Goal: Information Seeking & Learning: Learn about a topic

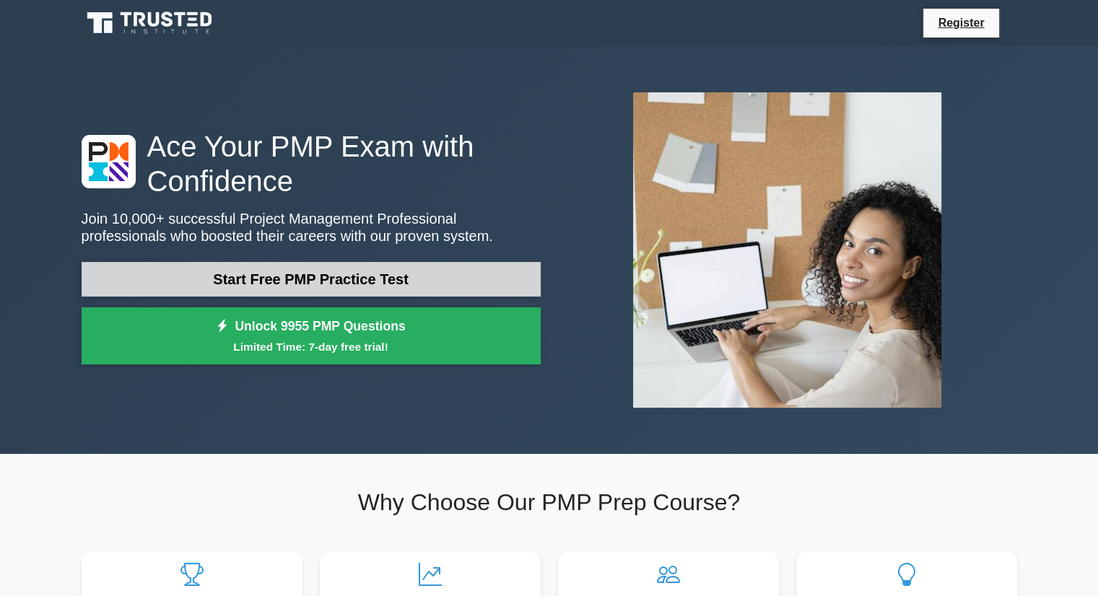
click at [365, 275] on link "Start Free PMP Practice Test" at bounding box center [311, 279] width 459 height 35
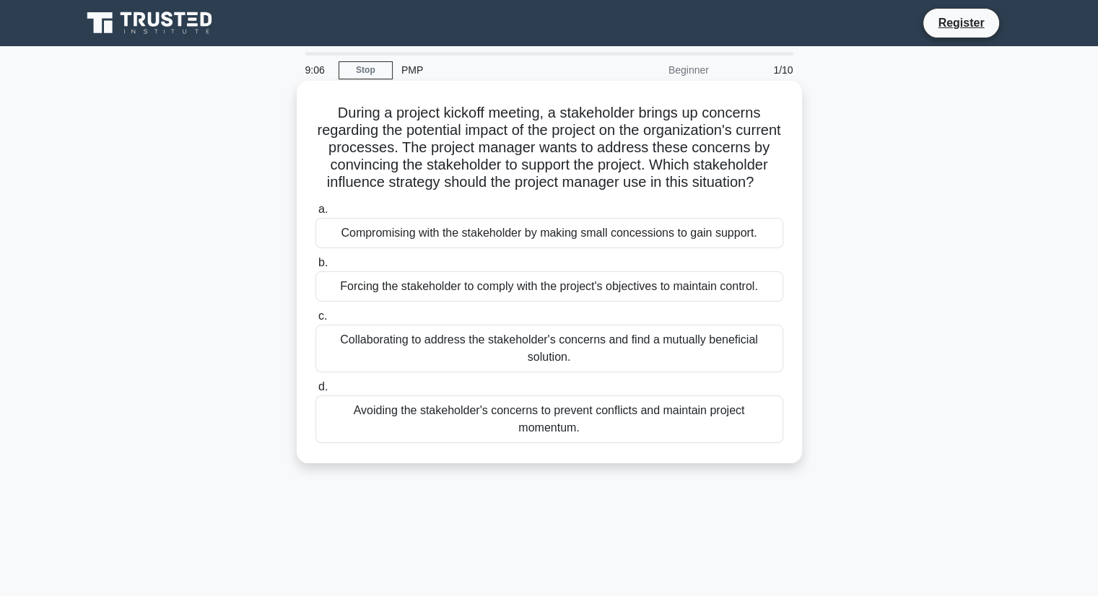
click at [531, 370] on div "Collaborating to address the stakeholder's concerns and find a mutually benefic…" at bounding box center [550, 349] width 468 height 48
click at [316, 321] on input "c. Collaborating to address the stakeholder's concerns and find a mutually bene…" at bounding box center [316, 316] width 0 height 9
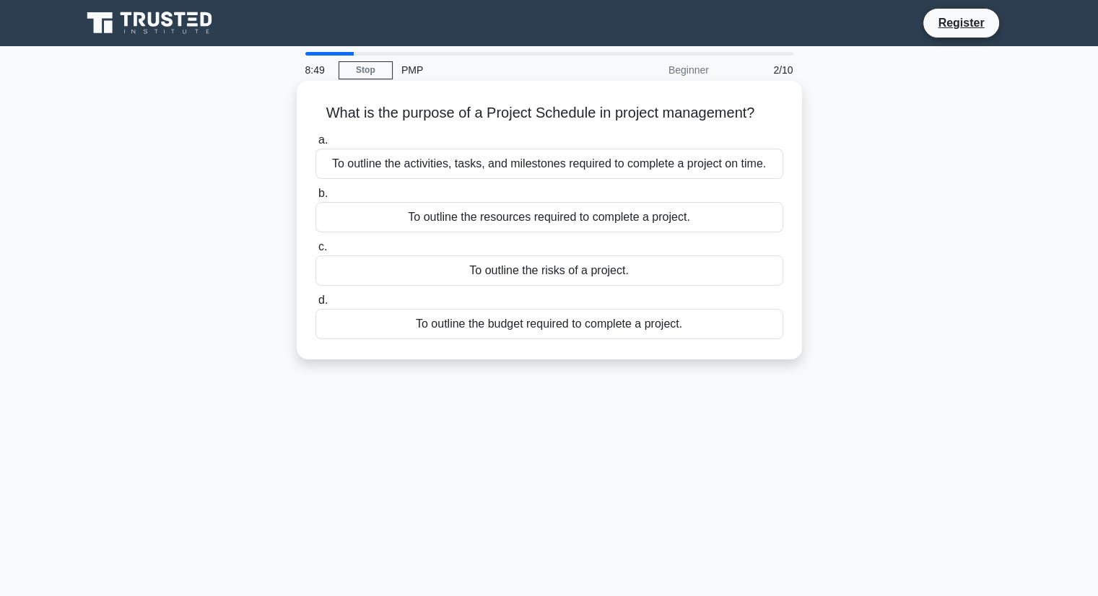
click at [502, 170] on div "To outline the activities, tasks, and milestones required to complete a project…" at bounding box center [550, 164] width 468 height 30
click at [316, 145] on input "a. To outline the activities, tasks, and milestones required to complete a proj…" at bounding box center [316, 140] width 0 height 9
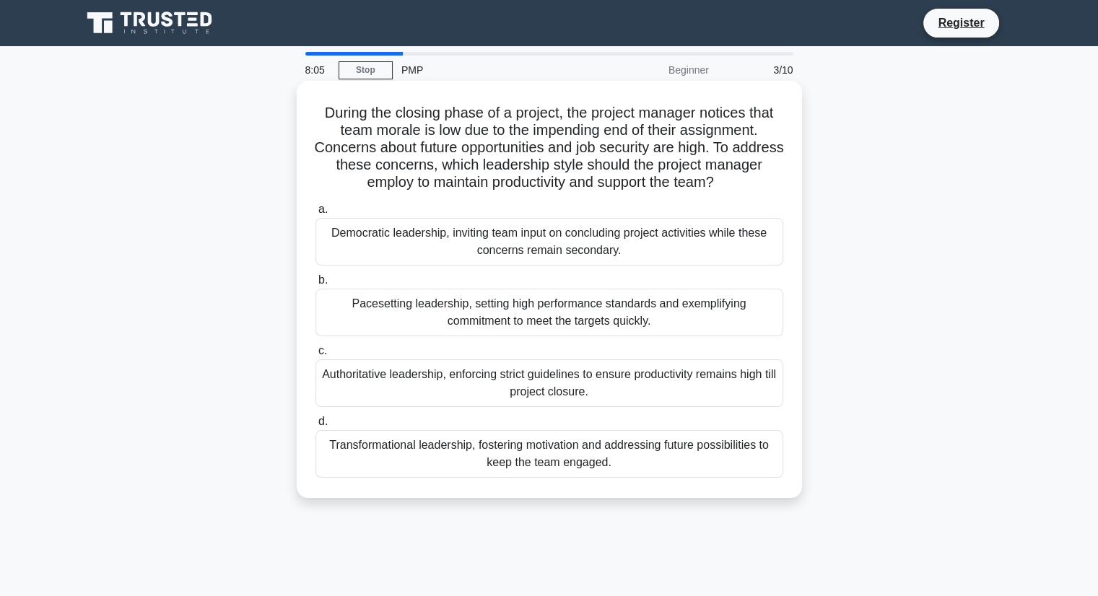
click at [630, 466] on div "Transformational leadership, fostering motivation and addressing future possibi…" at bounding box center [550, 454] width 468 height 48
click at [316, 427] on input "d. Transformational leadership, fostering motivation and addressing future poss…" at bounding box center [316, 421] width 0 height 9
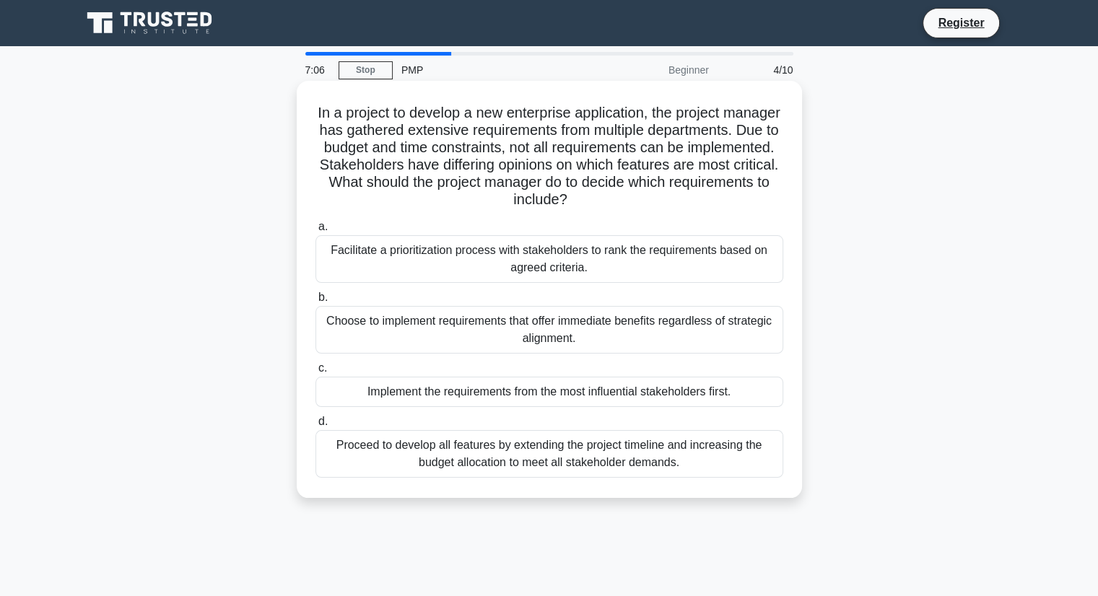
click at [601, 258] on div "Facilitate a prioritization process with stakeholders to rank the requirements …" at bounding box center [550, 259] width 468 height 48
click at [316, 232] on input "a. Facilitate a prioritization process with stakeholders to rank the requiremen…" at bounding box center [316, 226] width 0 height 9
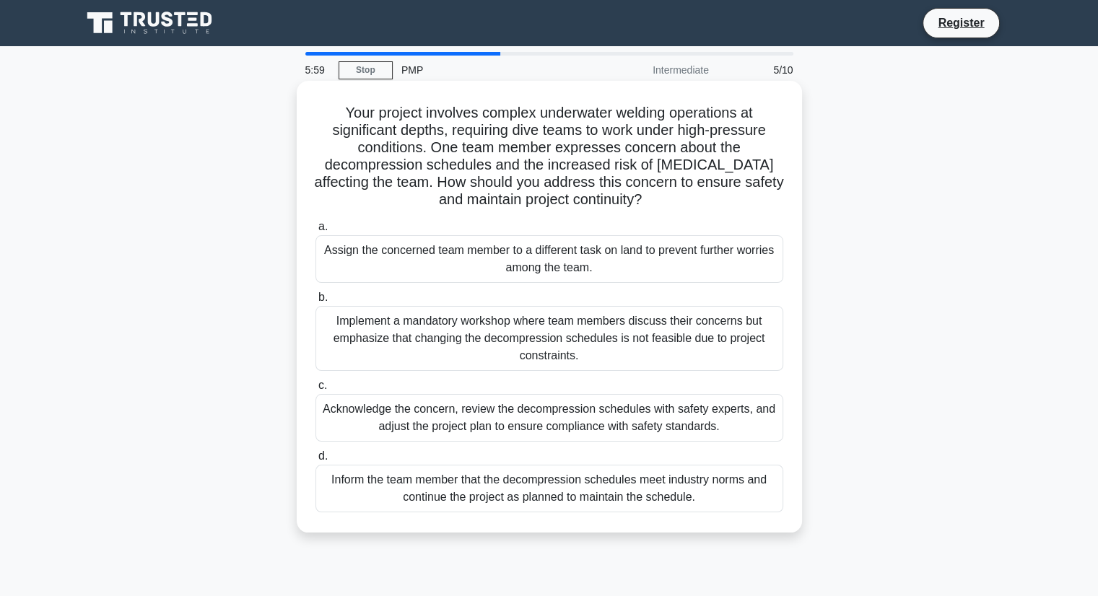
click at [515, 415] on div "Acknowledge the concern, review the decompression schedules with safety experts…" at bounding box center [550, 418] width 468 height 48
click at [316, 391] on input "c. Acknowledge the concern, review the decompression schedules with safety expe…" at bounding box center [316, 385] width 0 height 9
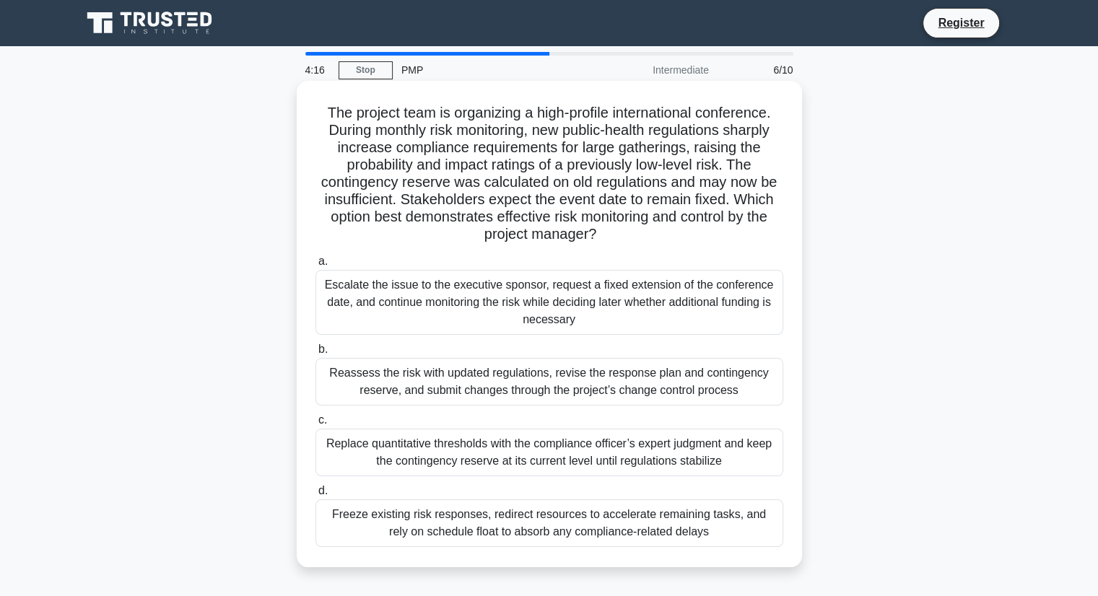
click at [575, 387] on div "Reassess the risk with updated regulations, revise the response plan and contin…" at bounding box center [550, 382] width 468 height 48
click at [316, 355] on input "b. Reassess the risk with updated regulations, revise the response plan and con…" at bounding box center [316, 349] width 0 height 9
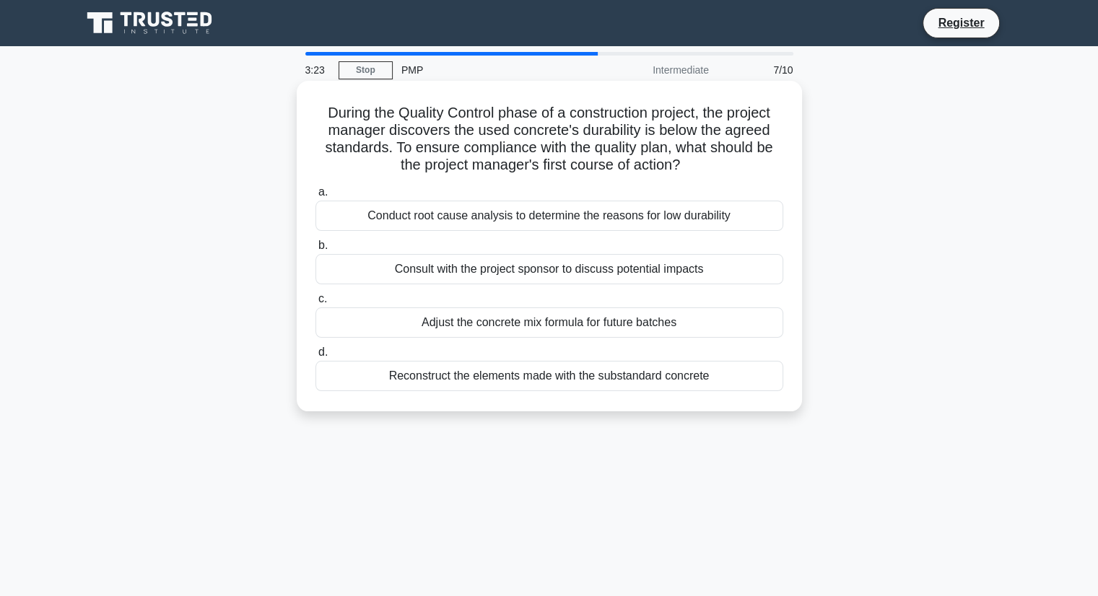
click at [566, 280] on div "Consult with the project sponsor to discuss potential impacts" at bounding box center [550, 269] width 468 height 30
click at [316, 251] on input "b. Consult with the project sponsor to discuss potential impacts" at bounding box center [316, 245] width 0 height 9
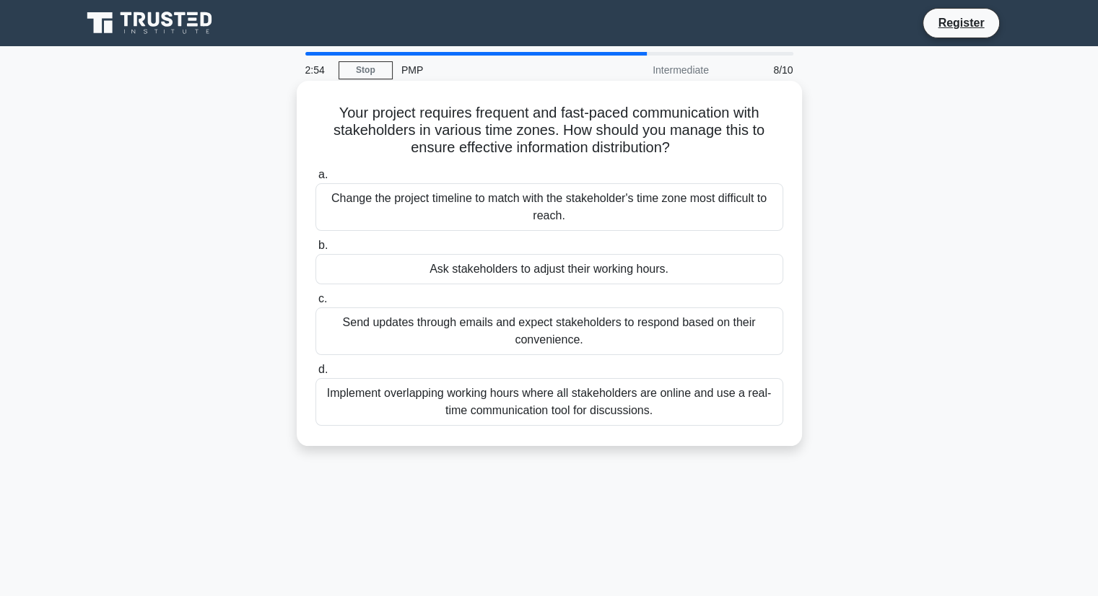
click at [542, 404] on div "Implement overlapping working hours where all stakeholders are online and use a…" at bounding box center [550, 402] width 468 height 48
click at [316, 375] on input "d. Implement overlapping working hours where all stakeholders are online and us…" at bounding box center [316, 369] width 0 height 9
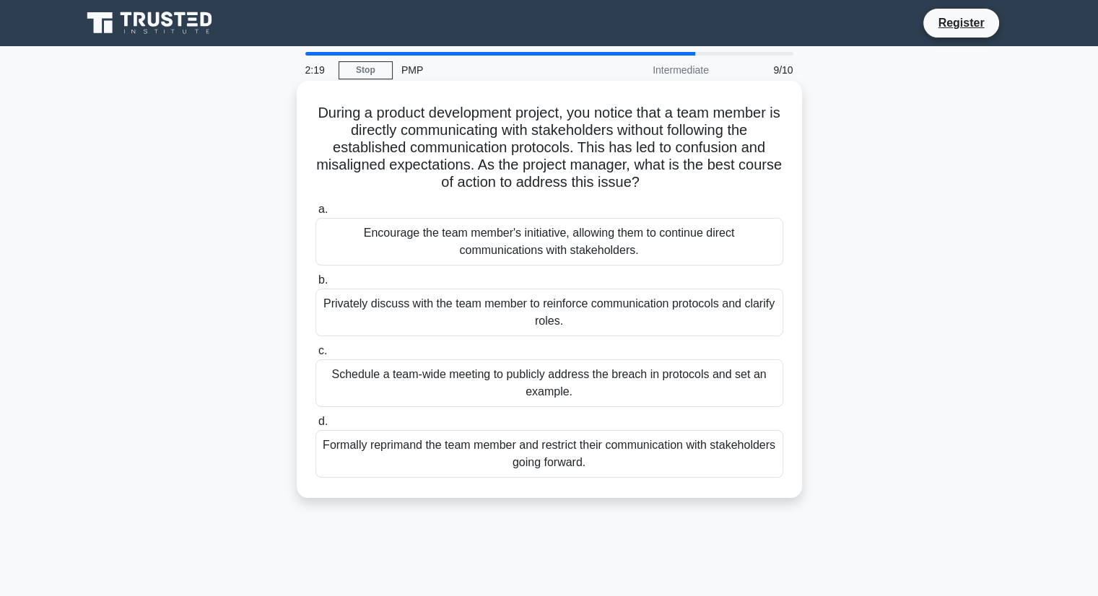
click at [703, 315] on div "Privately discuss with the team member to reinforce communication protocols and…" at bounding box center [550, 313] width 468 height 48
click at [316, 285] on input "b. Privately discuss with the team member to reinforce communication protocols …" at bounding box center [316, 280] width 0 height 9
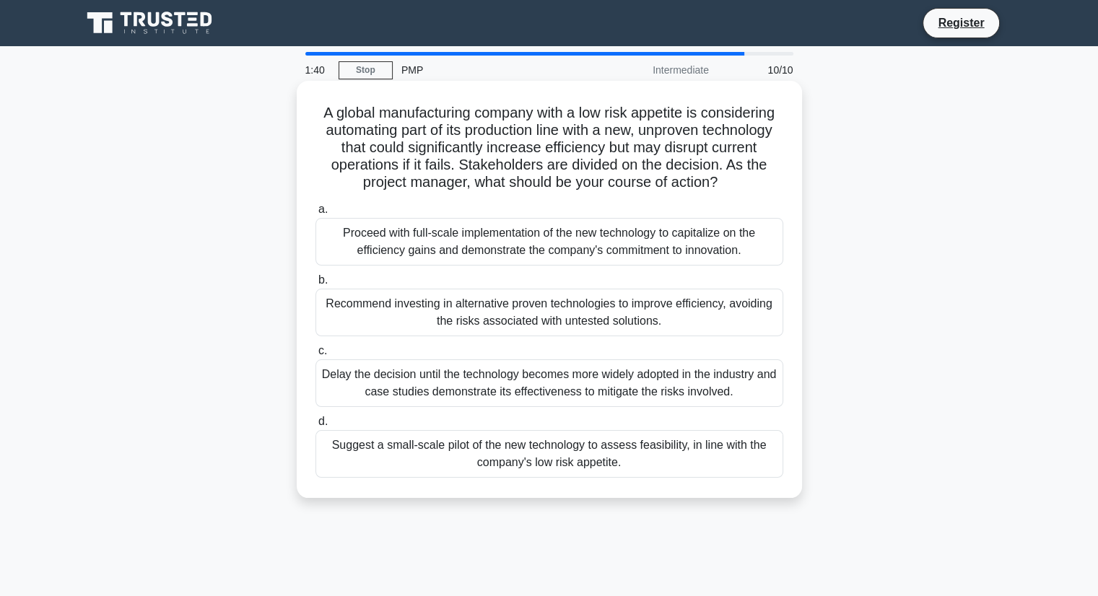
click at [705, 458] on div "Suggest a small-scale pilot of the new technology to assess feasibility, in lin…" at bounding box center [550, 454] width 468 height 48
click at [316, 427] on input "d. Suggest a small-scale pilot of the new technology to assess feasibility, in …" at bounding box center [316, 421] width 0 height 9
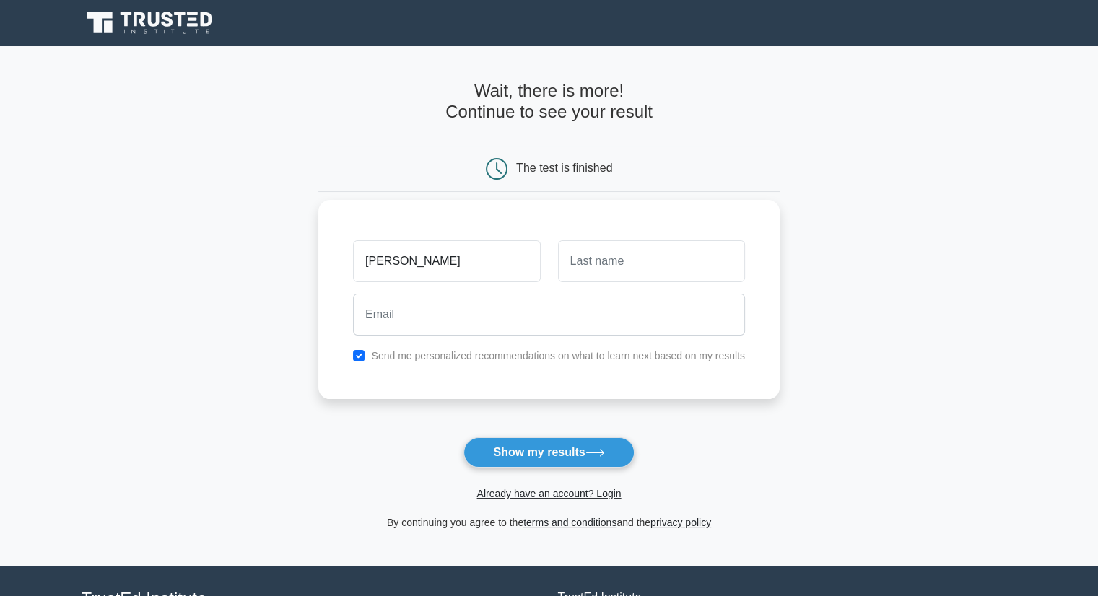
type input "Ramamoorthy"
type input "B"
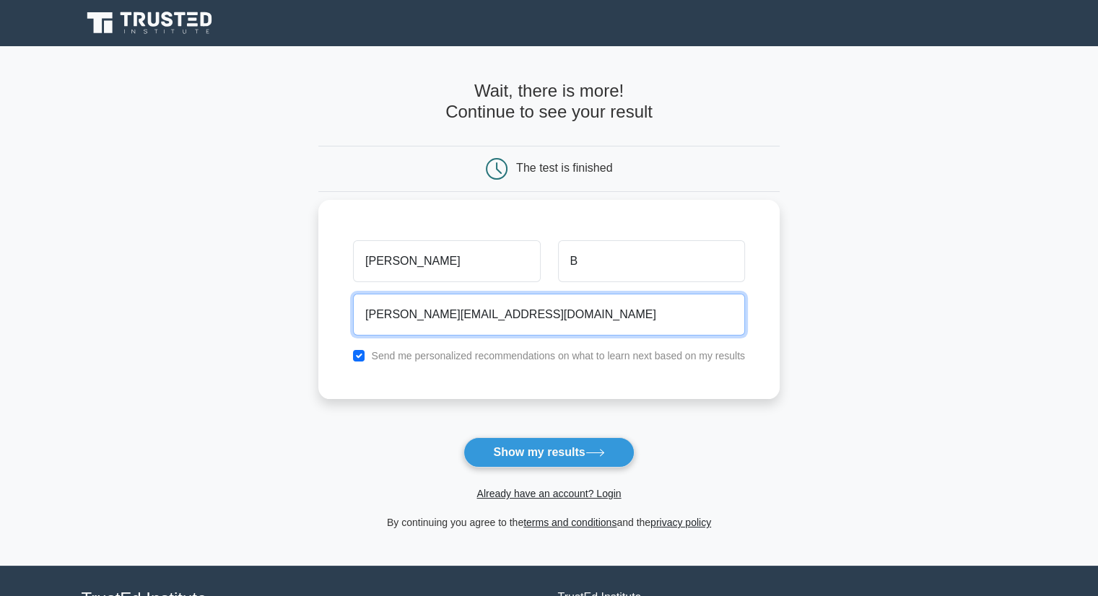
click at [455, 318] on input "ramamoorthy.apf@gmail.com" at bounding box center [549, 315] width 392 height 42
click at [485, 313] on input "ramamoorthy.b@gmail.com" at bounding box center [549, 315] width 392 height 42
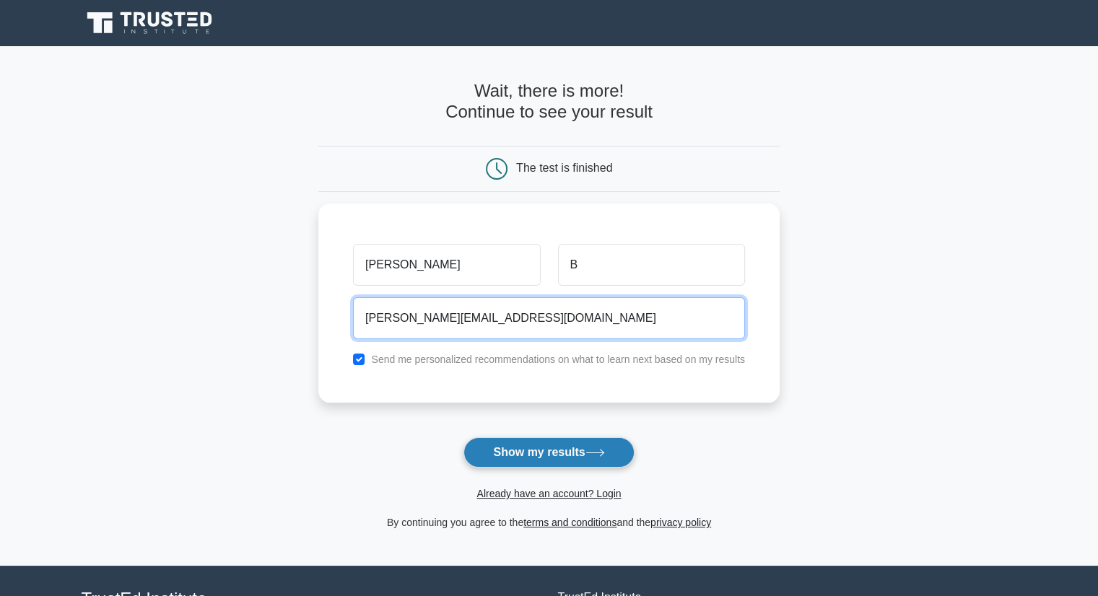
type input "ramamoorthy.b@petroconecc.com"
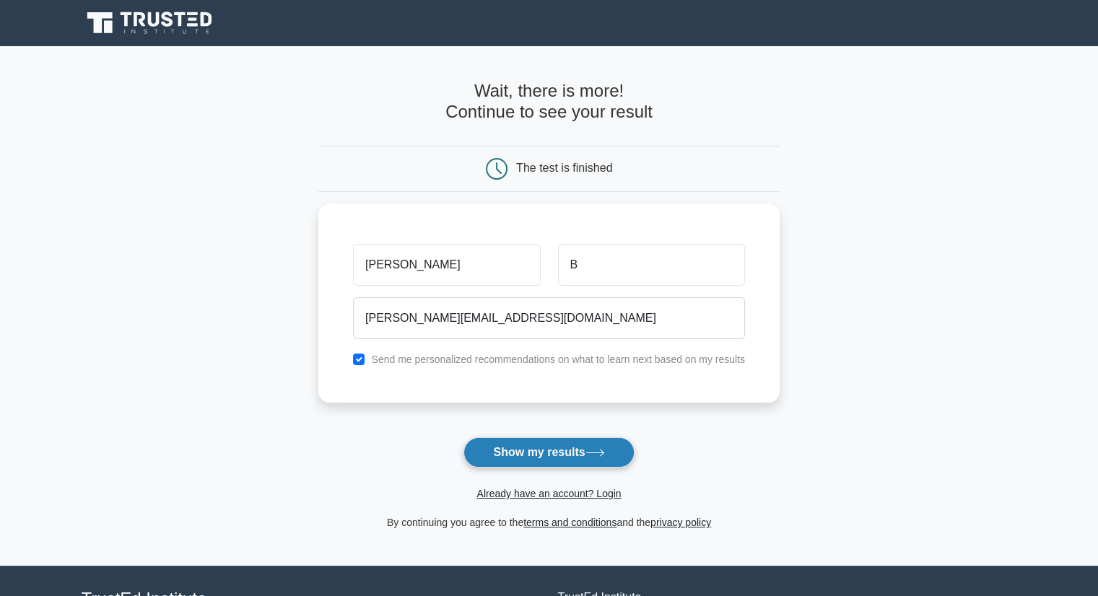
click at [536, 453] on button "Show my results" at bounding box center [549, 453] width 170 height 30
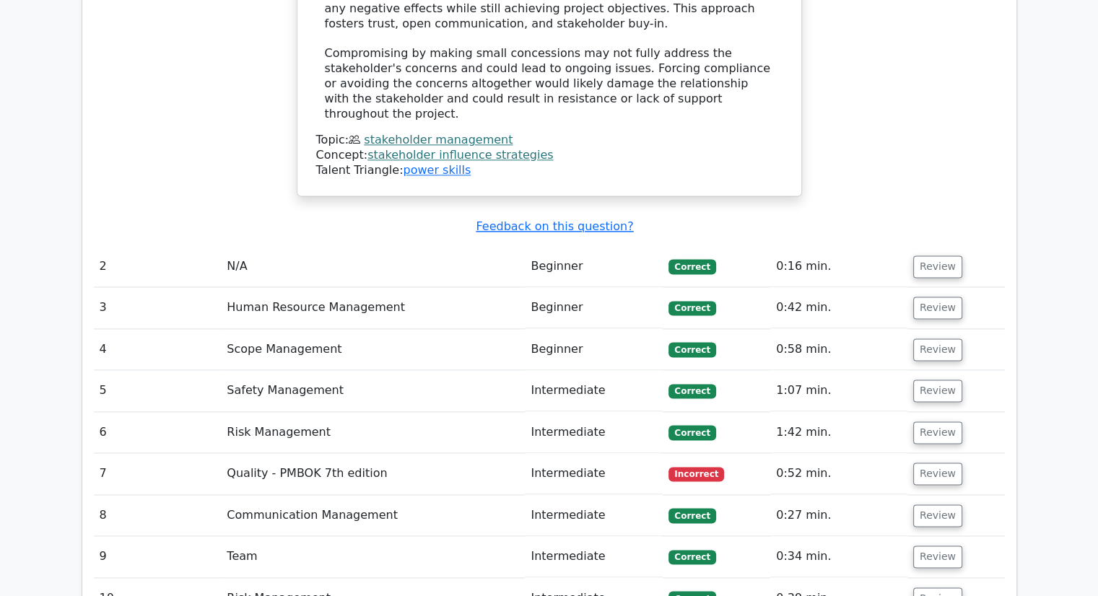
scroll to position [1877, 0]
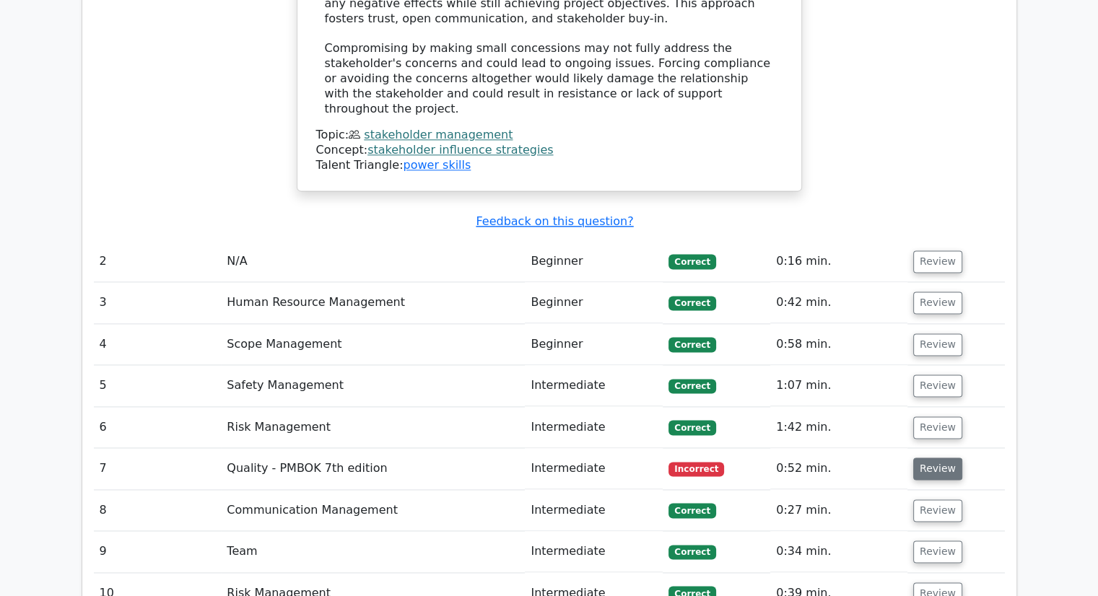
click at [930, 458] on button "Review" at bounding box center [937, 469] width 49 height 22
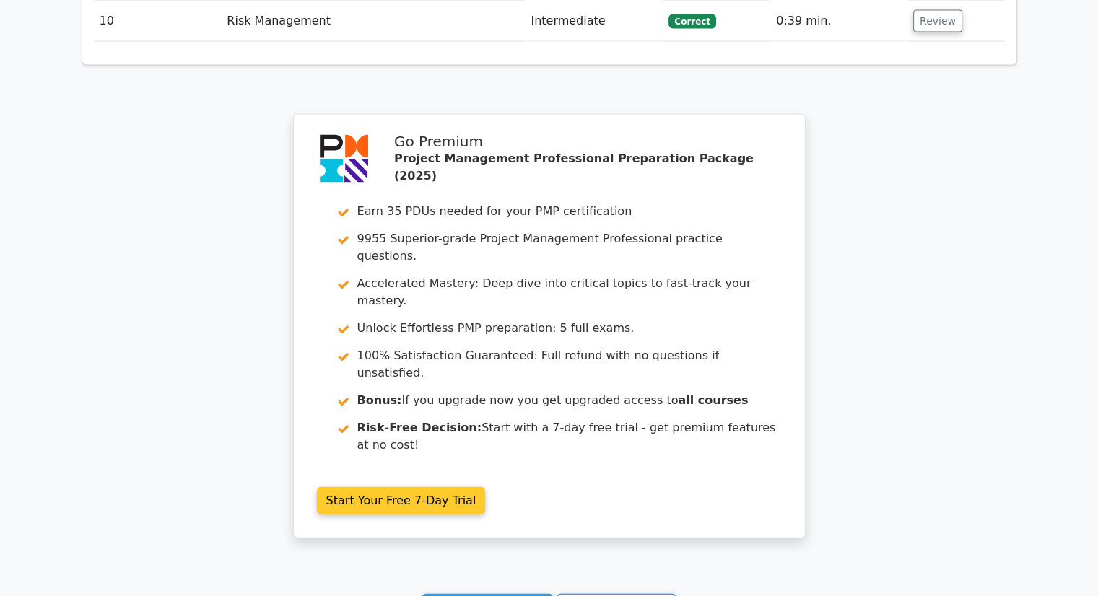
scroll to position [3156, 0]
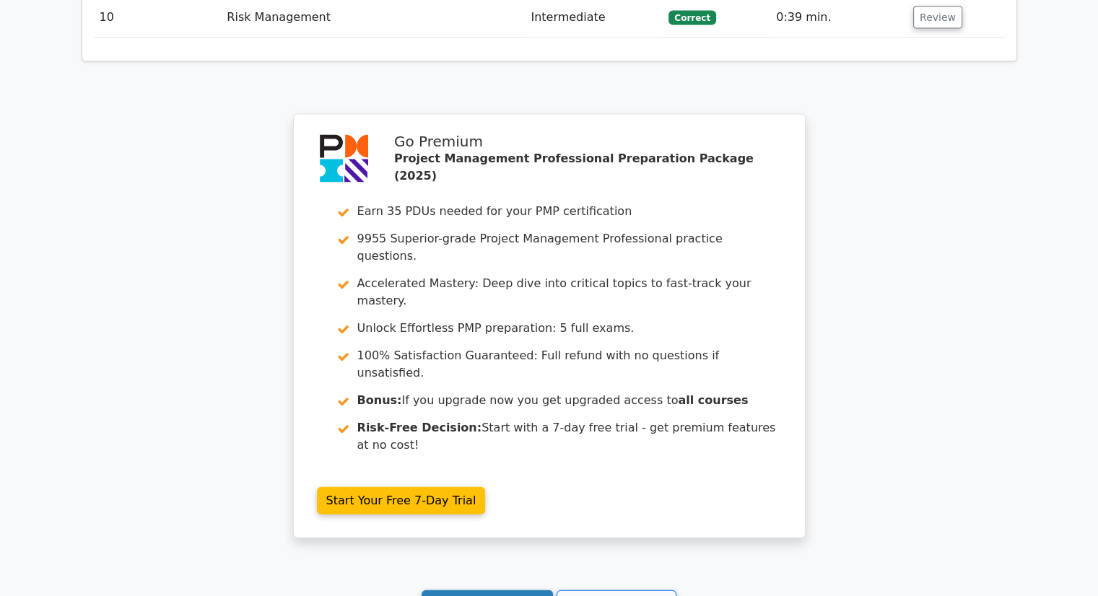
click at [497, 591] on link "Continue practicing" at bounding box center [488, 604] width 132 height 27
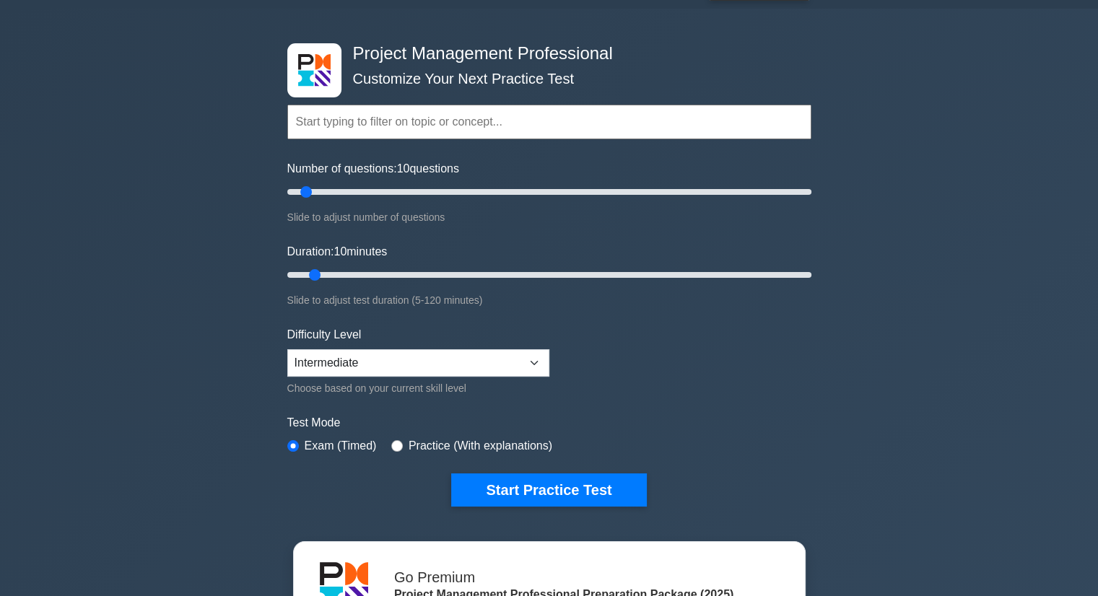
scroll to position [72, 0]
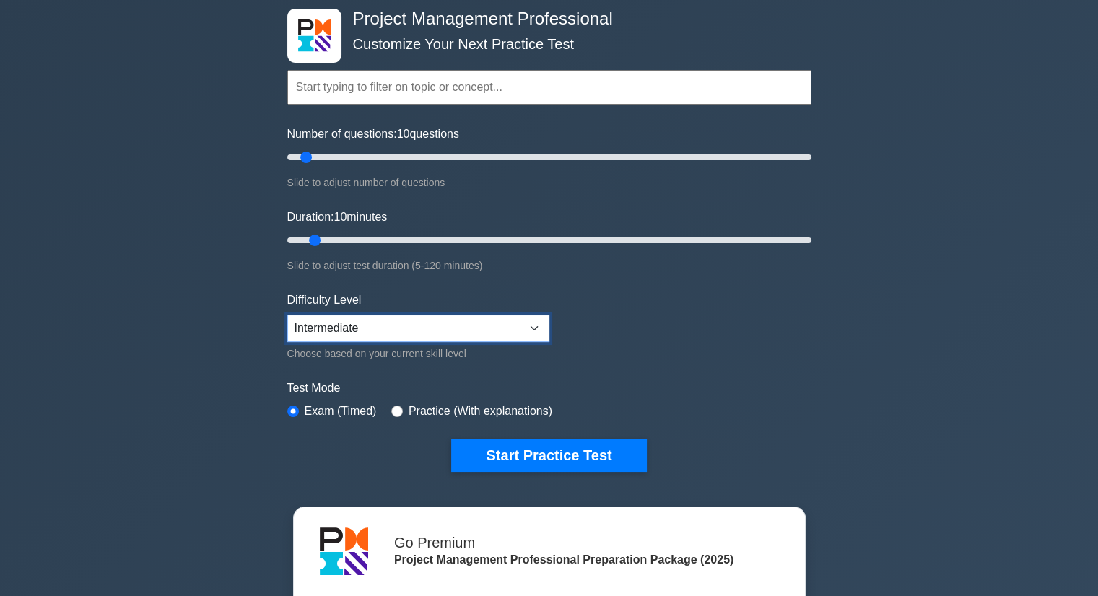
click at [529, 329] on select "Beginner Intermediate Expert" at bounding box center [418, 328] width 262 height 27
select select "expert"
click at [287, 315] on select "Beginner Intermediate Expert" at bounding box center [418, 328] width 262 height 27
click at [491, 411] on label "Practice (With explanations)" at bounding box center [481, 411] width 144 height 17
click at [391, 408] on input "radio" at bounding box center [397, 412] width 12 height 12
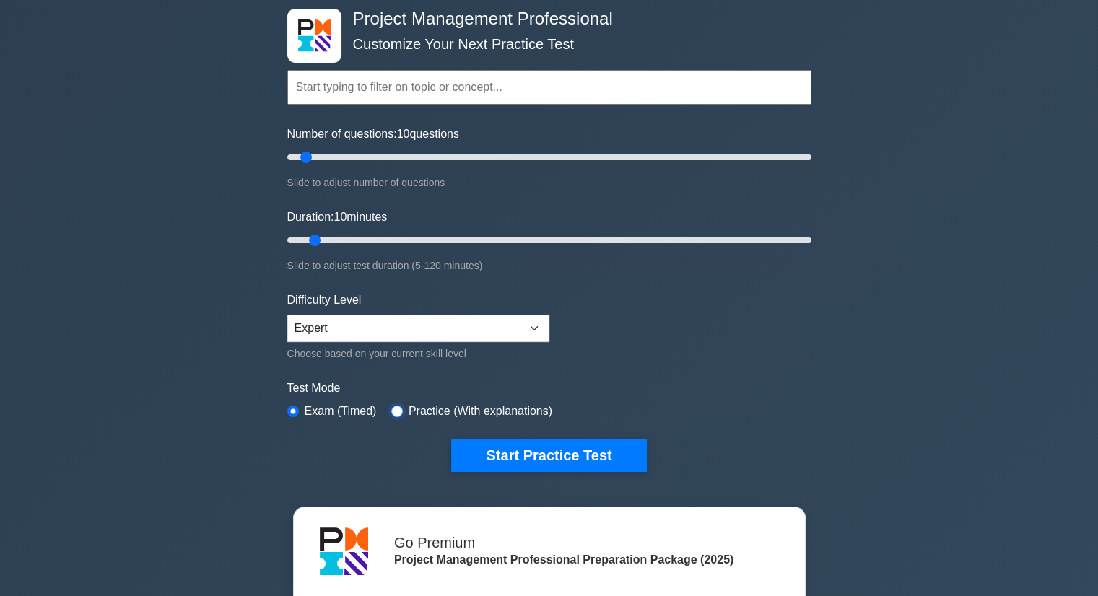
radio input "true"
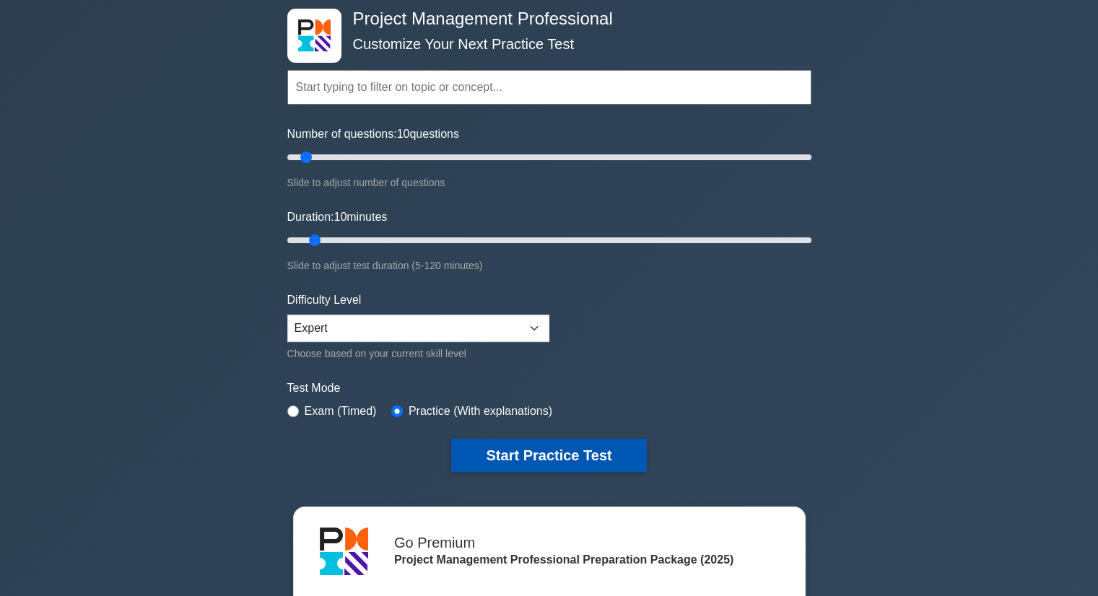
click at [570, 454] on button "Start Practice Test" at bounding box center [548, 455] width 195 height 33
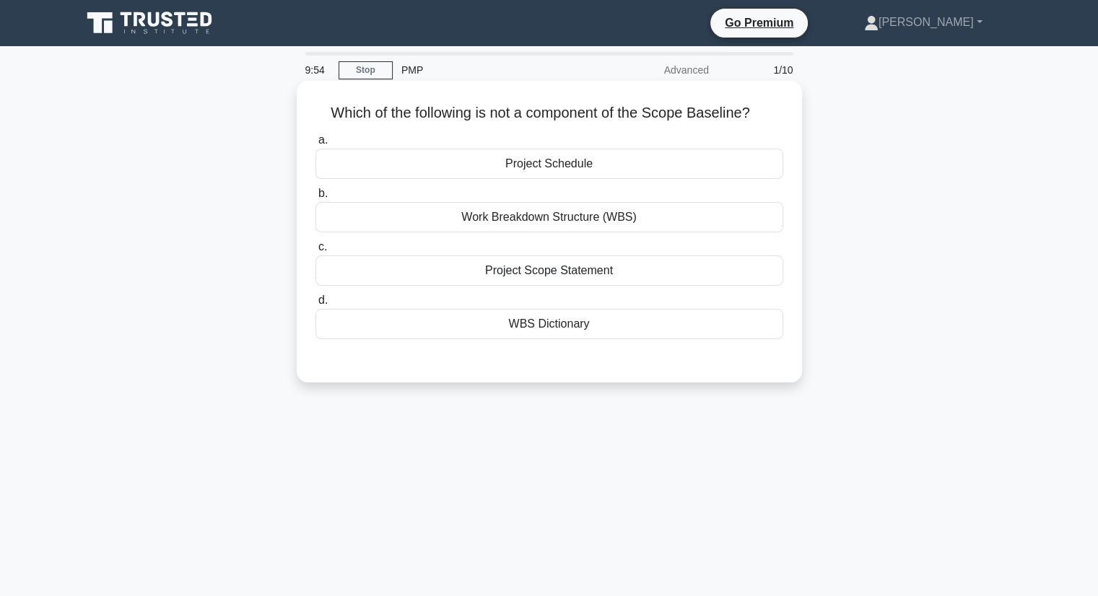
click at [589, 213] on div "Work Breakdown Structure (WBS)" at bounding box center [550, 217] width 468 height 30
click at [316, 199] on input "b. Work Breakdown Structure (WBS)" at bounding box center [316, 193] width 0 height 9
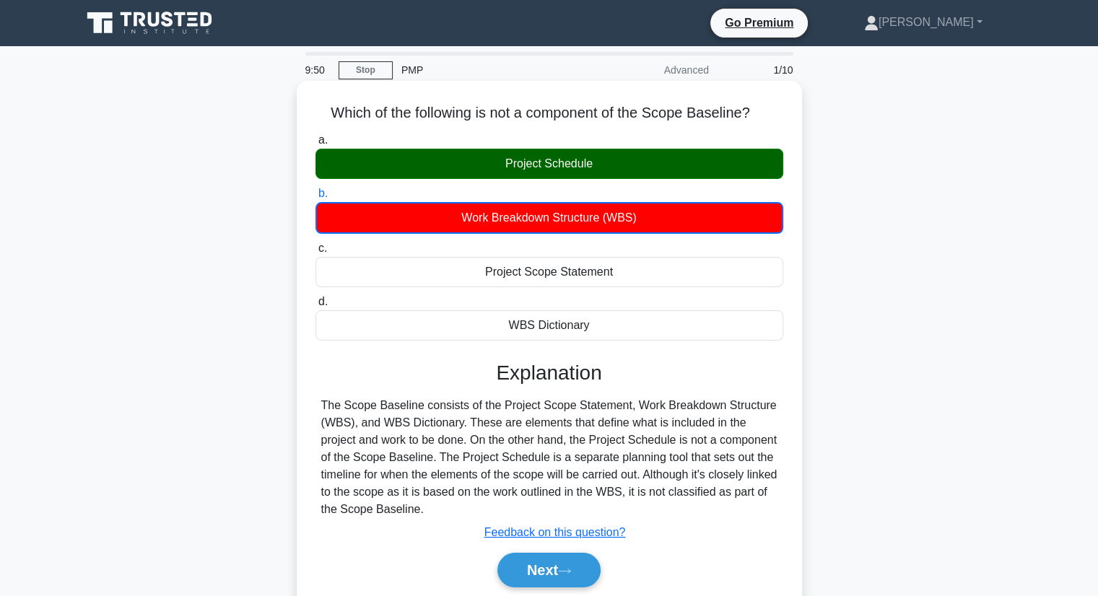
scroll to position [72, 0]
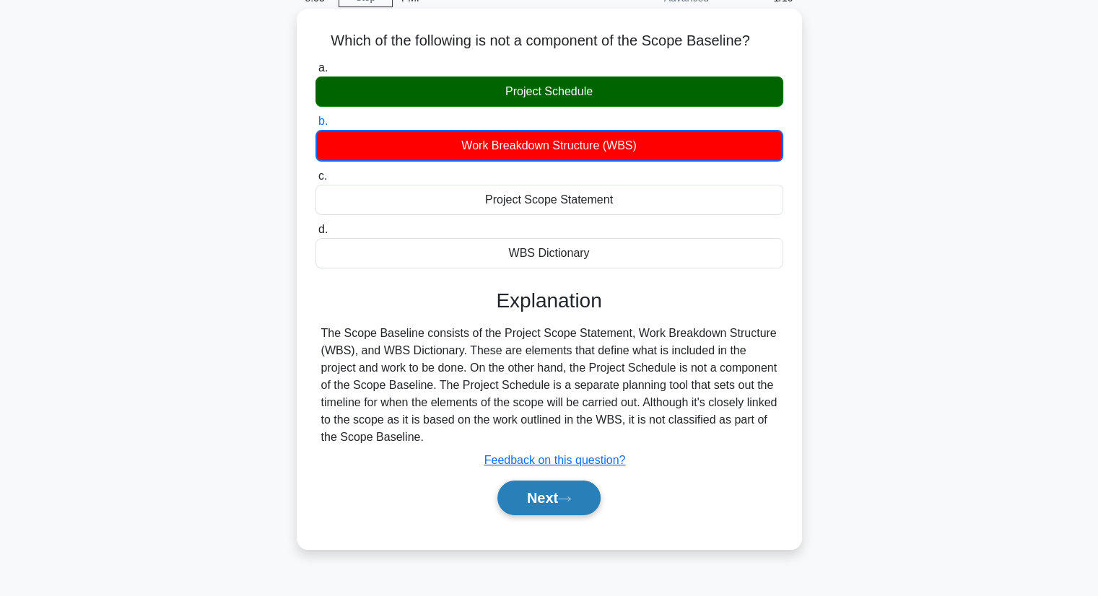
click at [581, 505] on button "Next" at bounding box center [549, 498] width 103 height 35
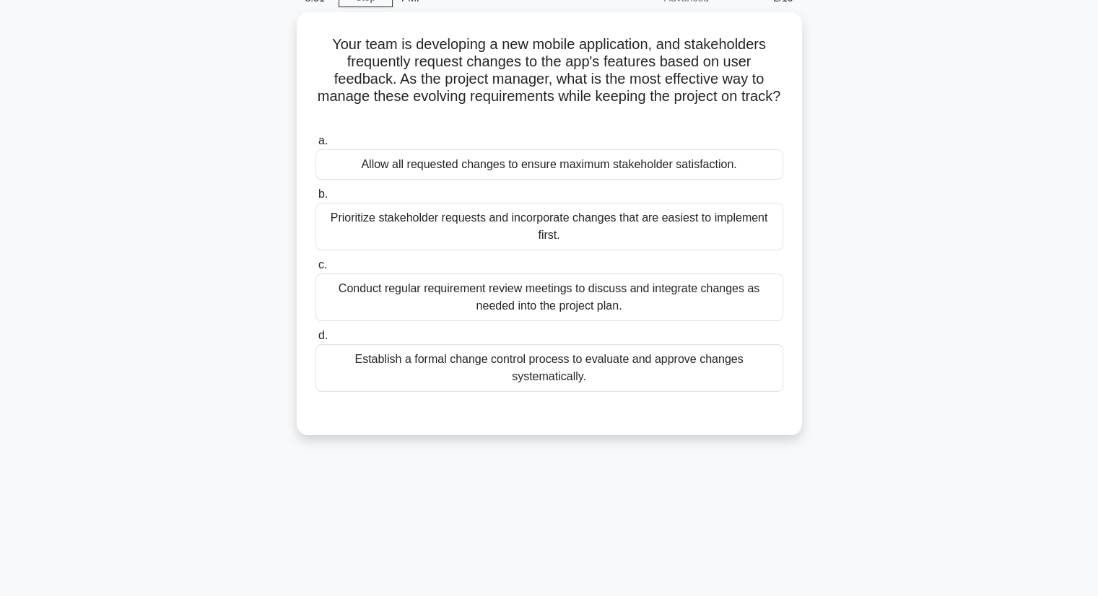
scroll to position [0, 0]
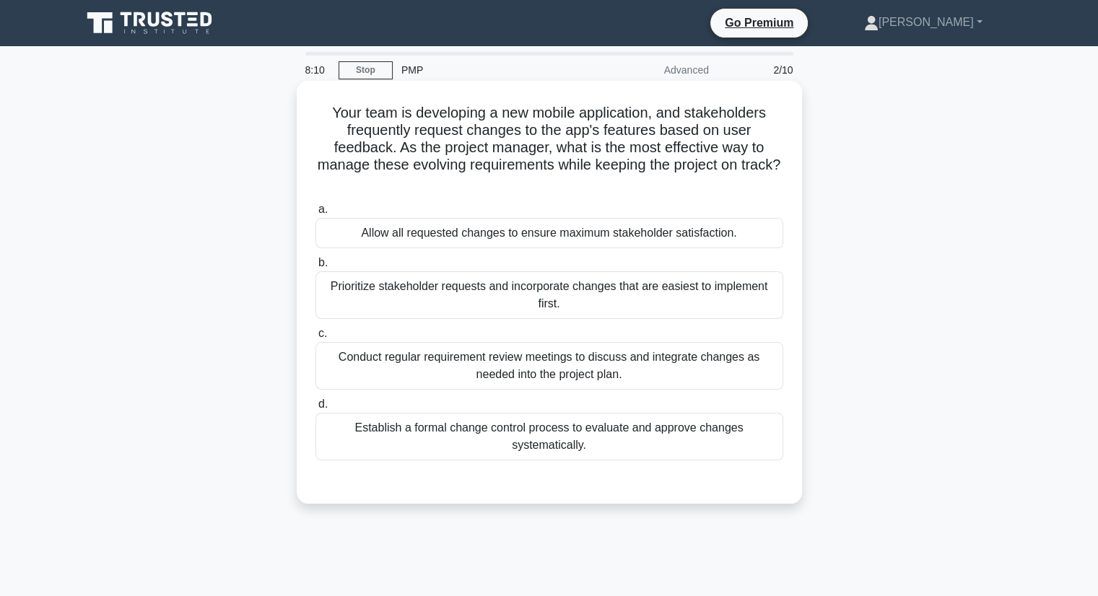
click at [581, 446] on div "Establish a formal change control process to evaluate and approve changes syste…" at bounding box center [550, 437] width 468 height 48
click at [316, 409] on input "d. Establish a formal change control process to evaluate and approve changes sy…" at bounding box center [316, 404] width 0 height 9
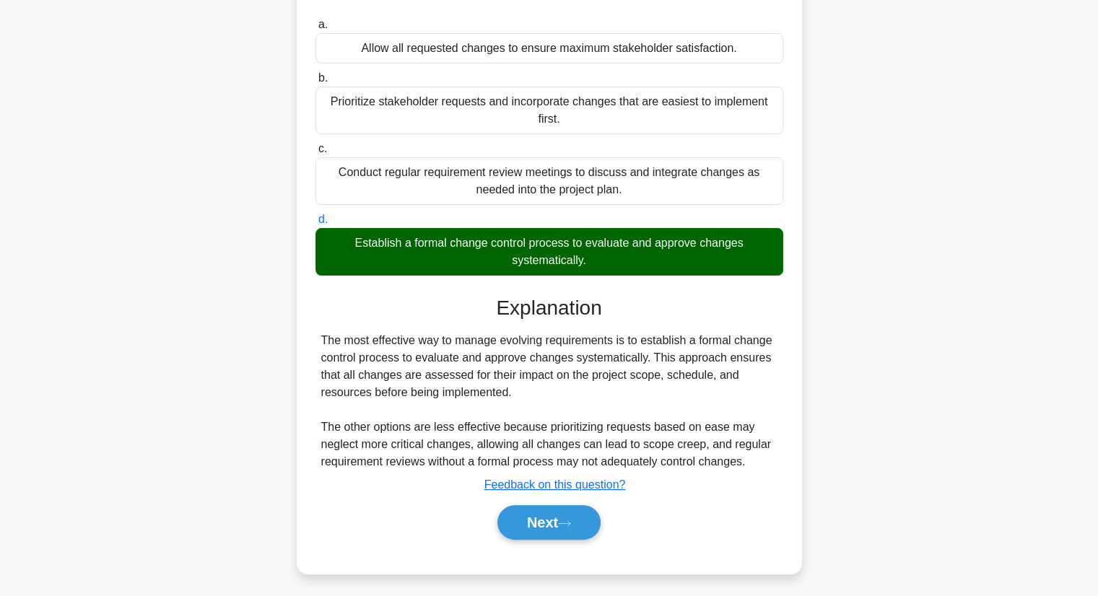
scroll to position [189, 0]
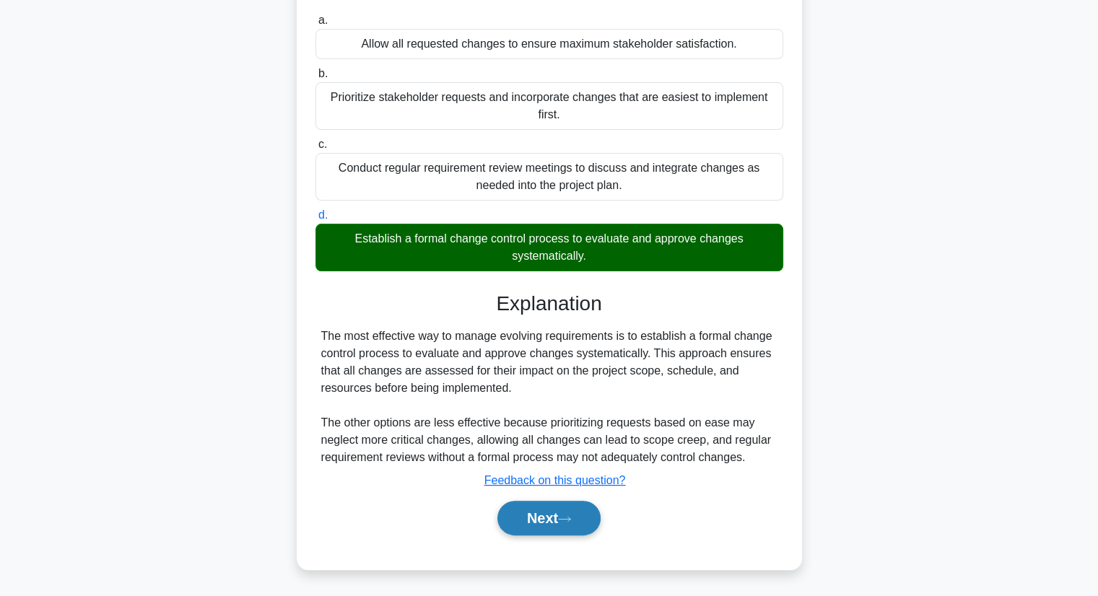
click at [581, 521] on button "Next" at bounding box center [549, 518] width 103 height 35
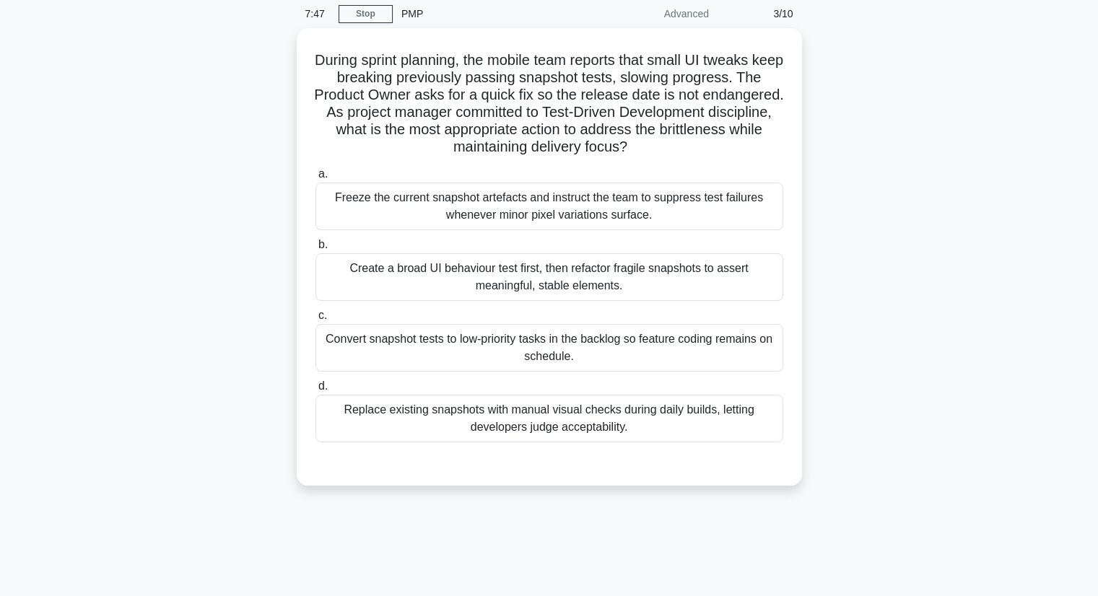
scroll to position [40, 0]
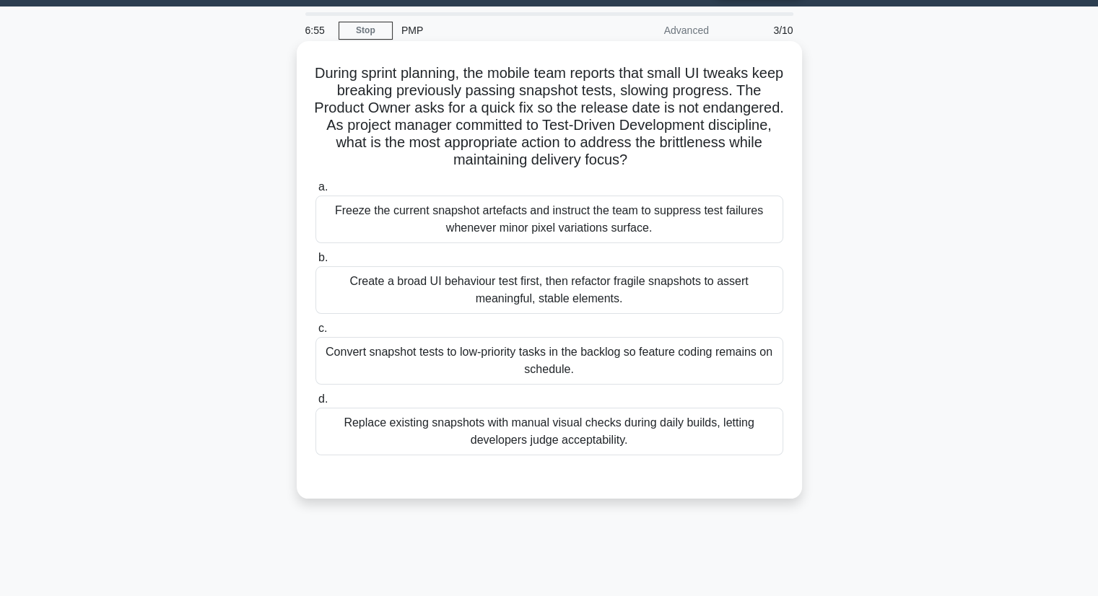
click at [573, 286] on div "Create a broad UI behaviour test first, then refactor fragile snapshots to asse…" at bounding box center [550, 290] width 468 height 48
click at [316, 263] on input "b. Create a broad UI behaviour test first, then refactor fragile snapshots to a…" at bounding box center [316, 257] width 0 height 9
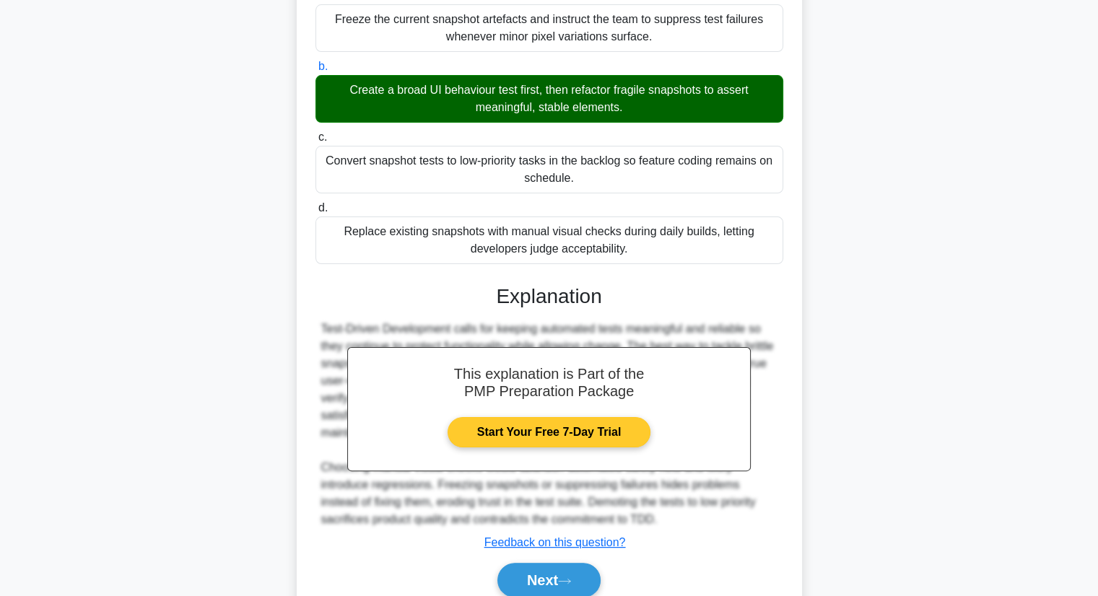
scroll to position [293, 0]
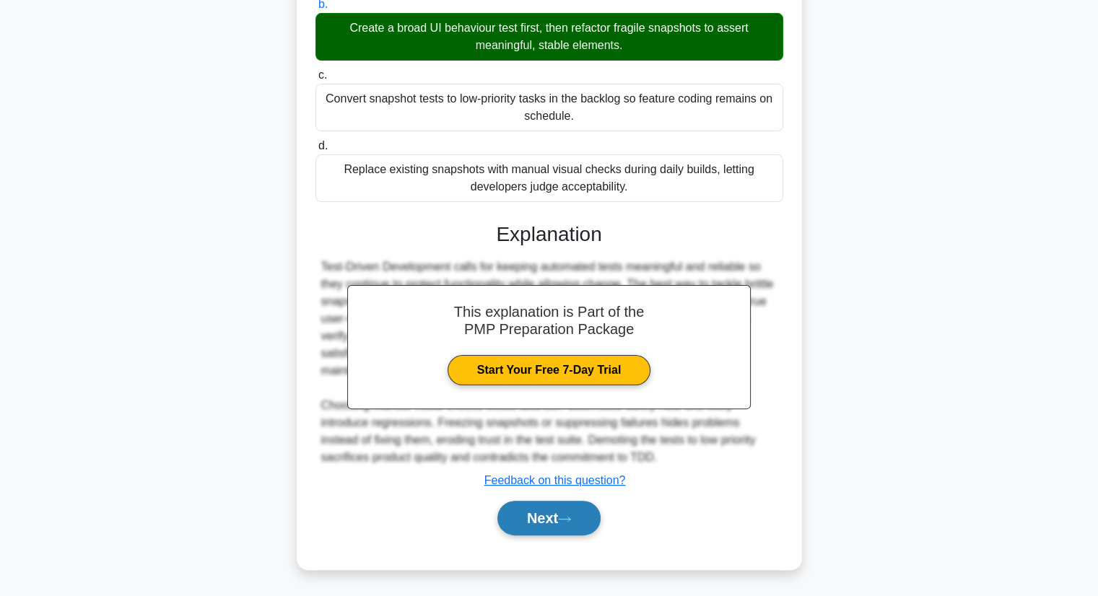
click at [583, 514] on button "Next" at bounding box center [549, 518] width 103 height 35
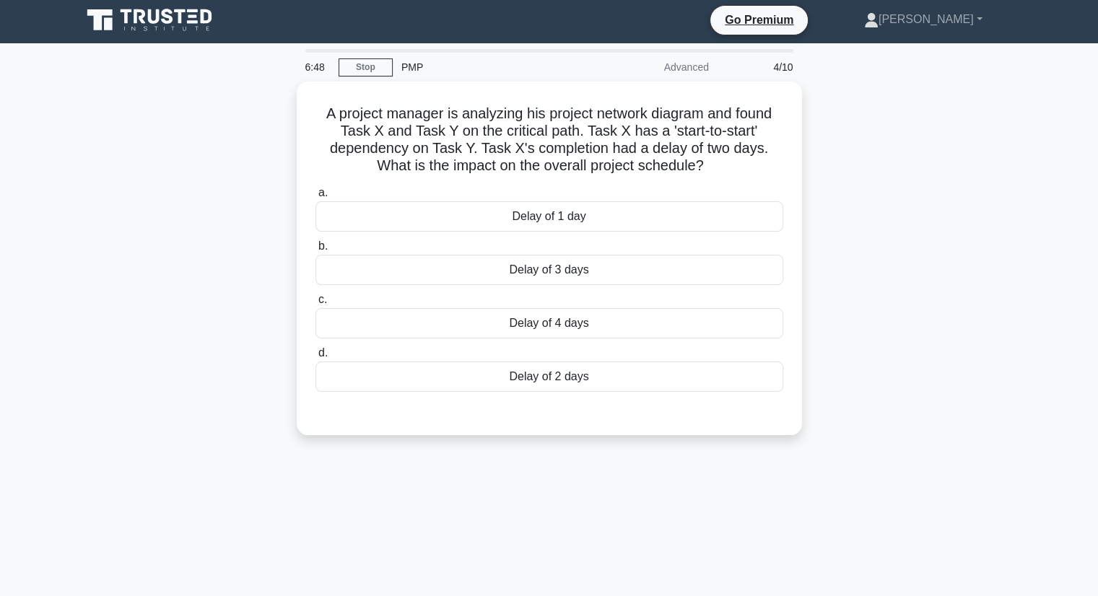
scroll to position [0, 0]
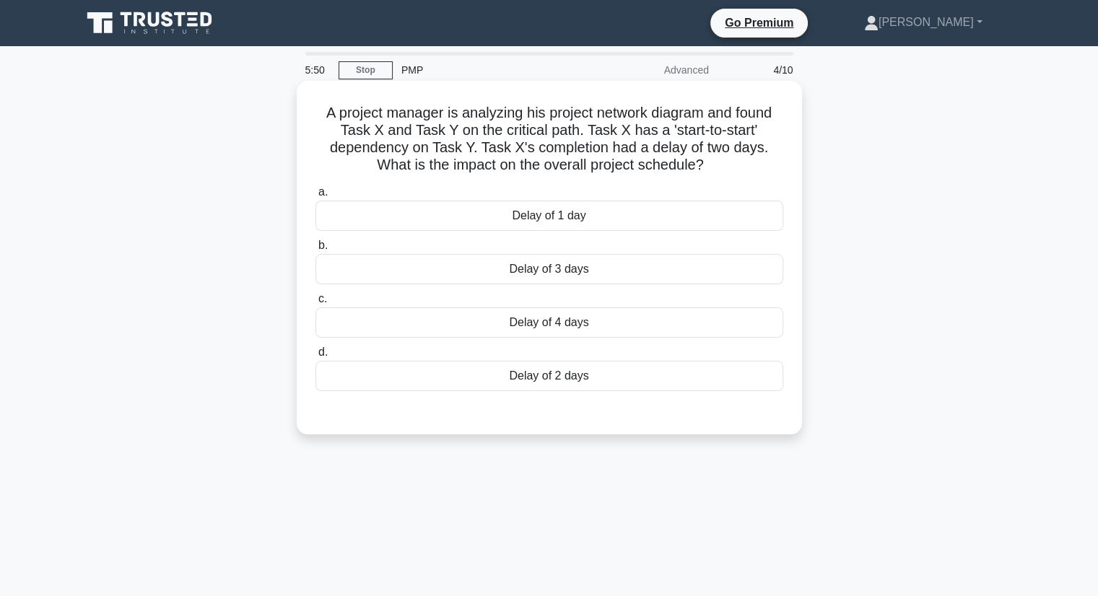
click at [581, 368] on div "Delay of 2 days" at bounding box center [550, 376] width 468 height 30
click at [316, 357] on input "[PERSON_NAME] of 2 days" at bounding box center [316, 352] width 0 height 9
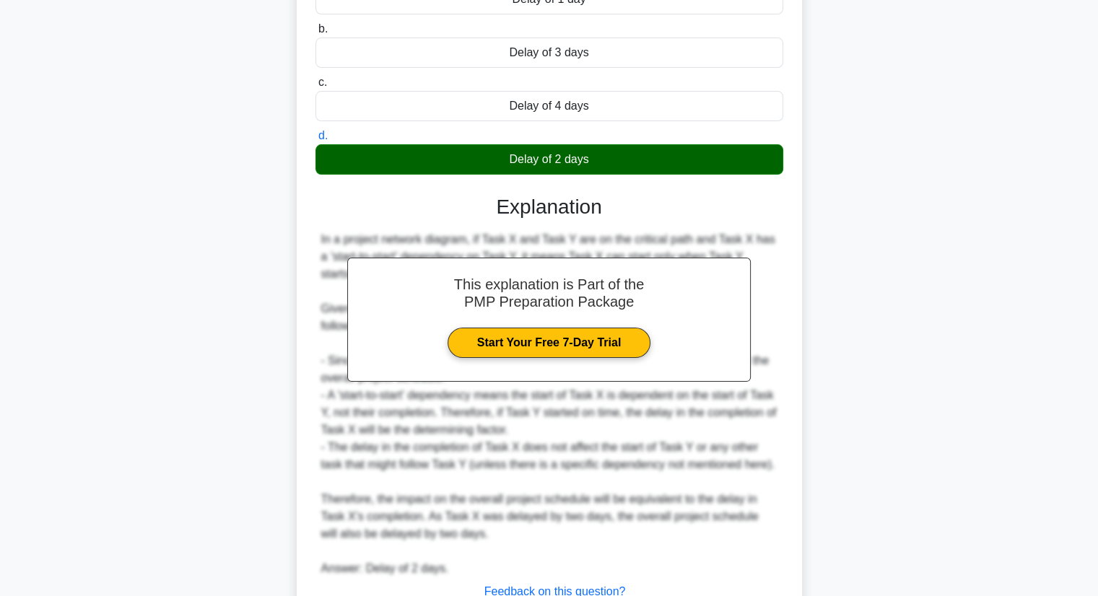
scroll to position [328, 0]
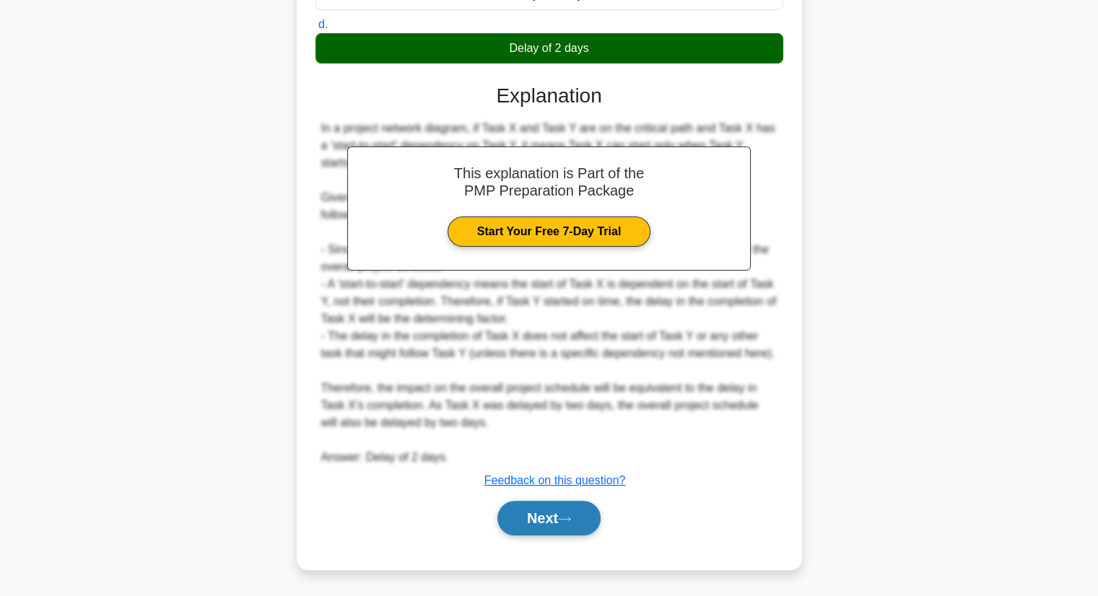
click at [572, 511] on button "Next" at bounding box center [549, 518] width 103 height 35
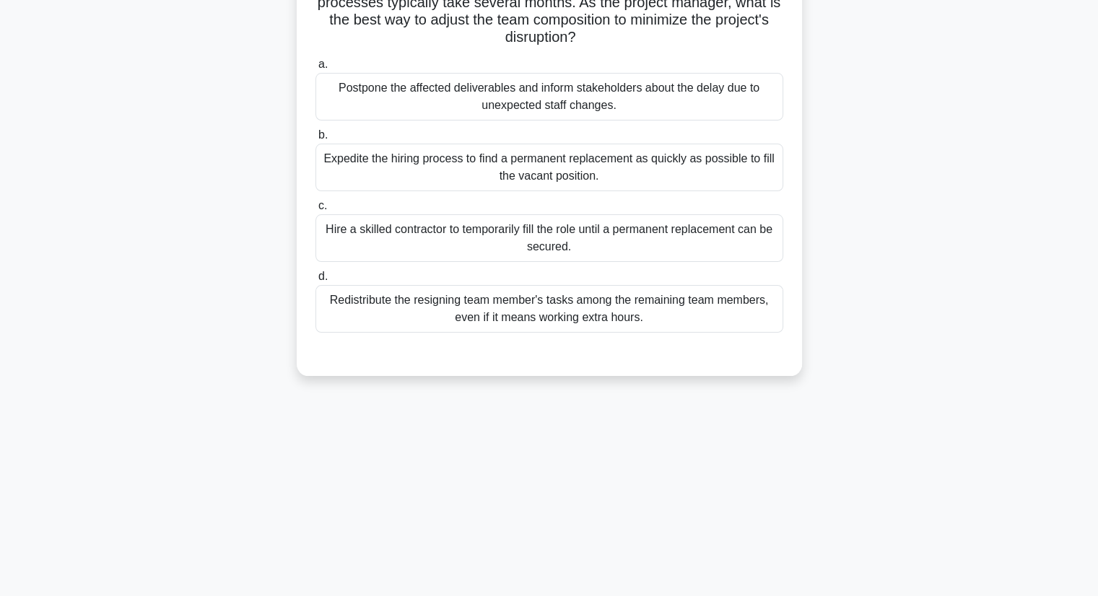
scroll to position [40, 0]
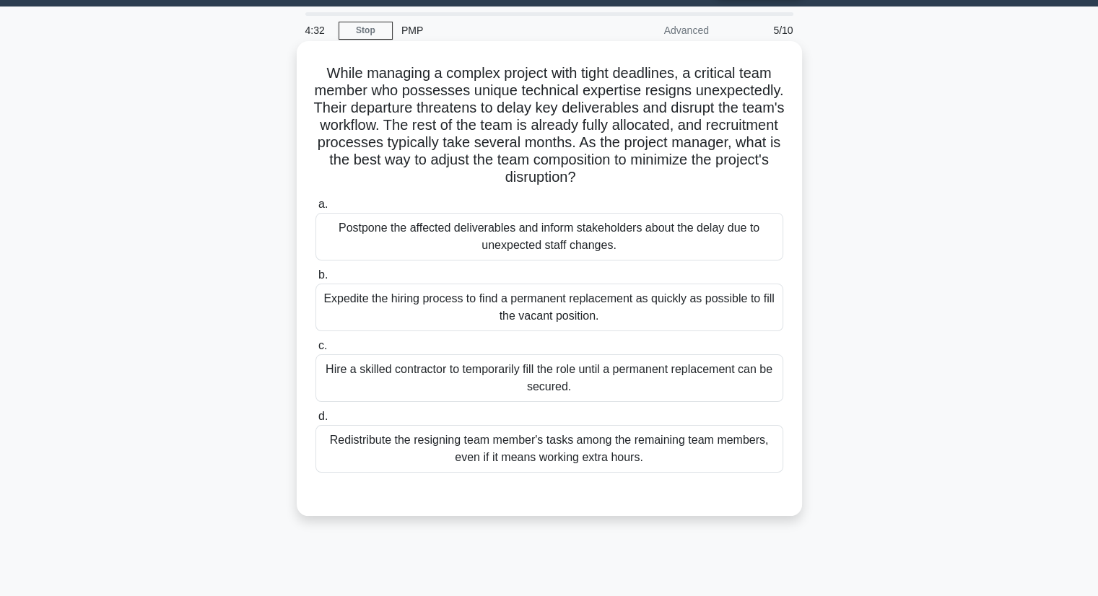
click at [526, 232] on div "Postpone the affected deliverables and inform stakeholders about the delay due …" at bounding box center [550, 237] width 468 height 48
click at [316, 209] on input "a. Postpone the affected deliverables and inform stakeholders about the delay d…" at bounding box center [316, 204] width 0 height 9
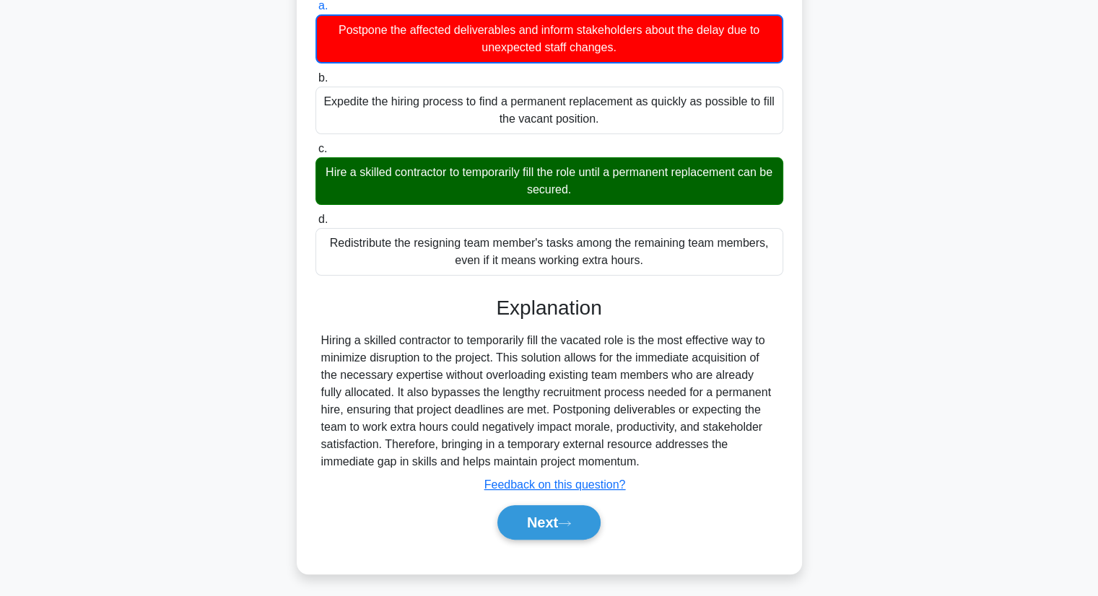
scroll to position [243, 0]
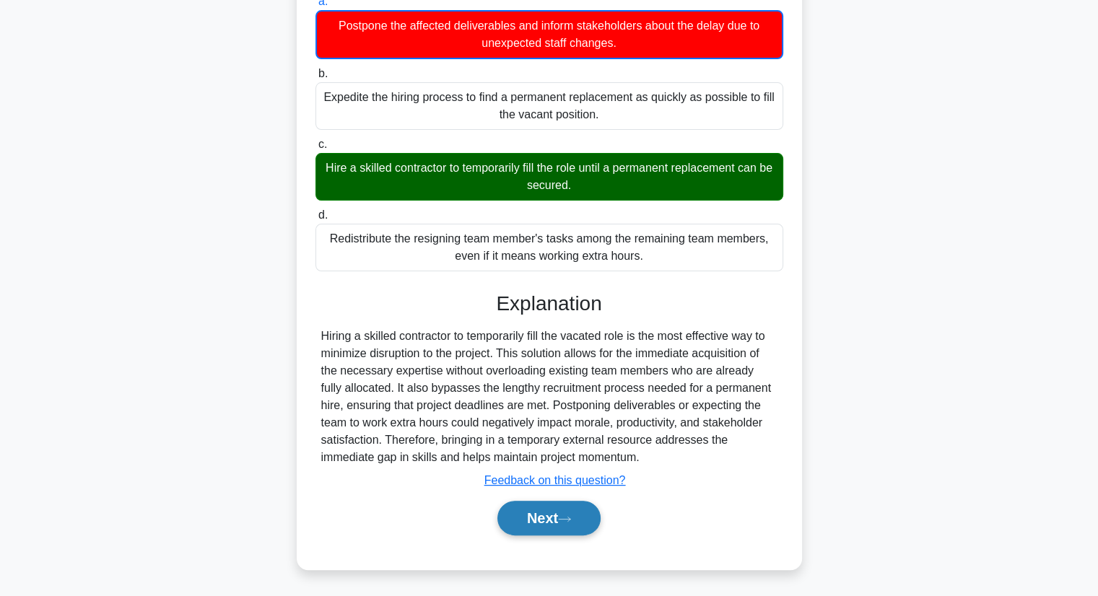
click at [557, 521] on button "Next" at bounding box center [549, 518] width 103 height 35
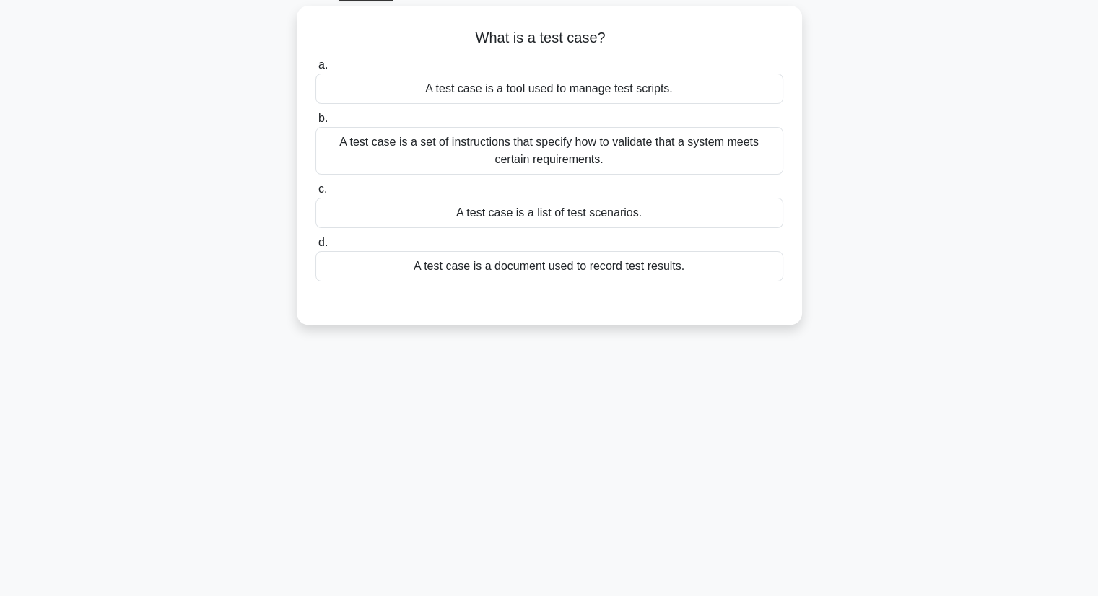
scroll to position [0, 0]
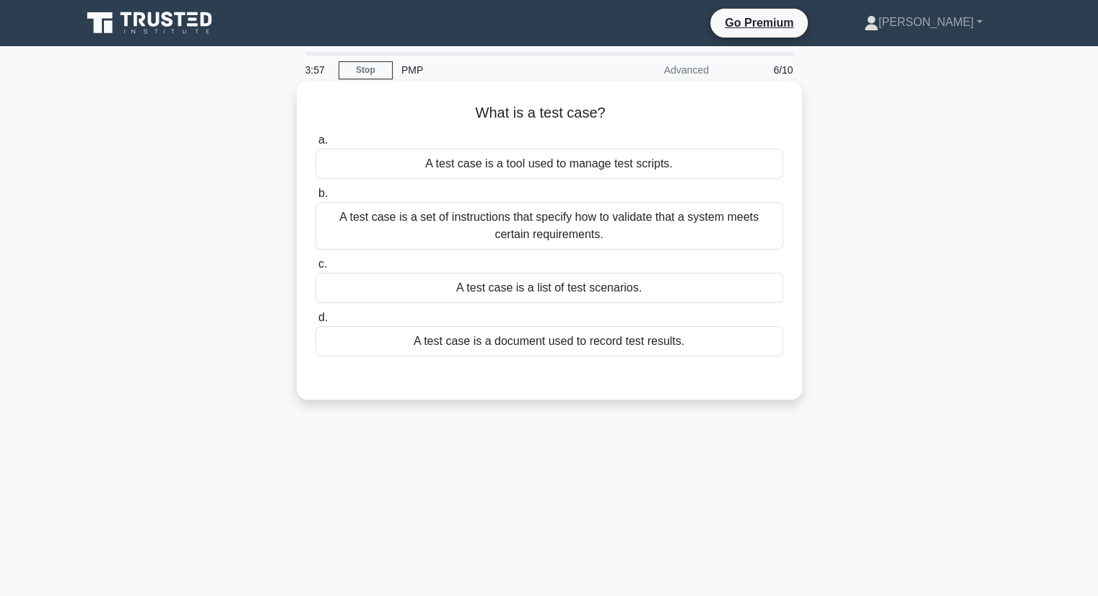
click at [505, 349] on div "A test case is a document used to record test results." at bounding box center [550, 341] width 468 height 30
click at [316, 323] on input "d. A test case is a document used to record test results." at bounding box center [316, 317] width 0 height 9
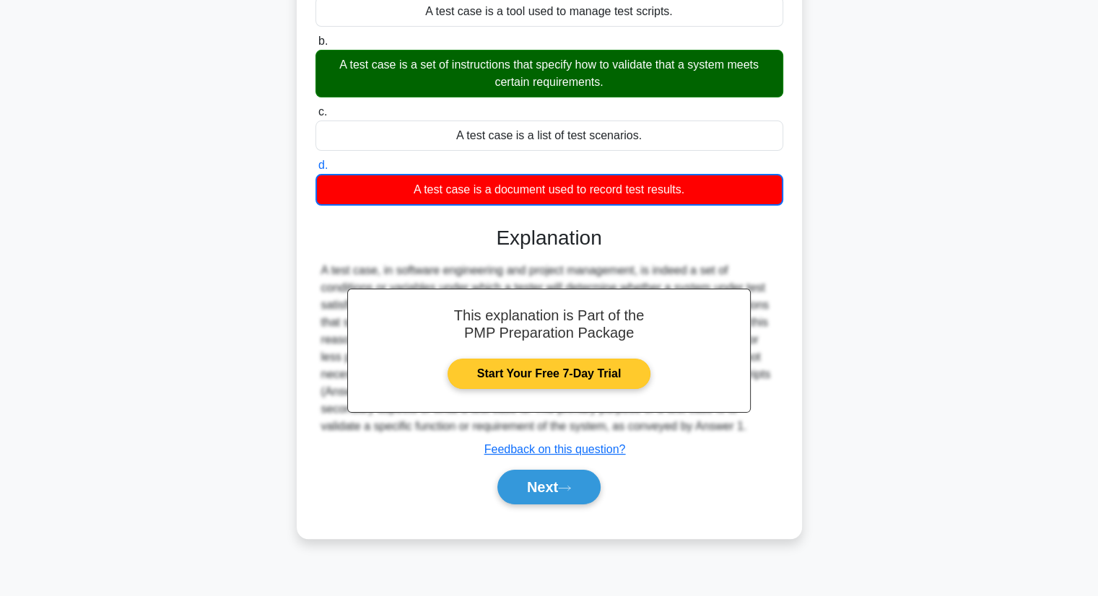
scroll to position [184, 0]
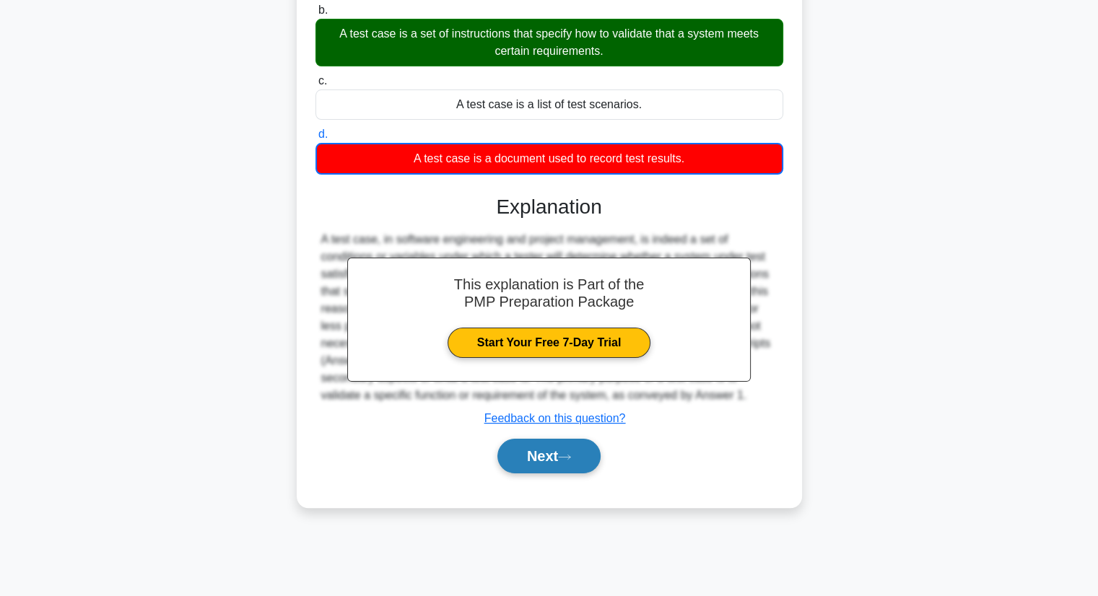
click at [557, 461] on button "Next" at bounding box center [549, 456] width 103 height 35
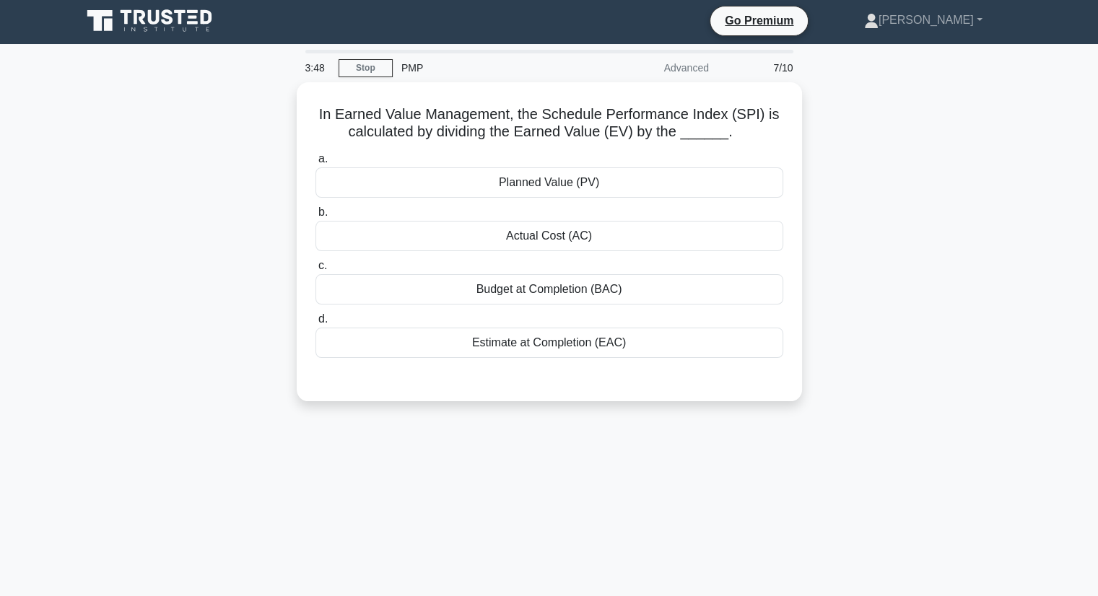
scroll to position [0, 0]
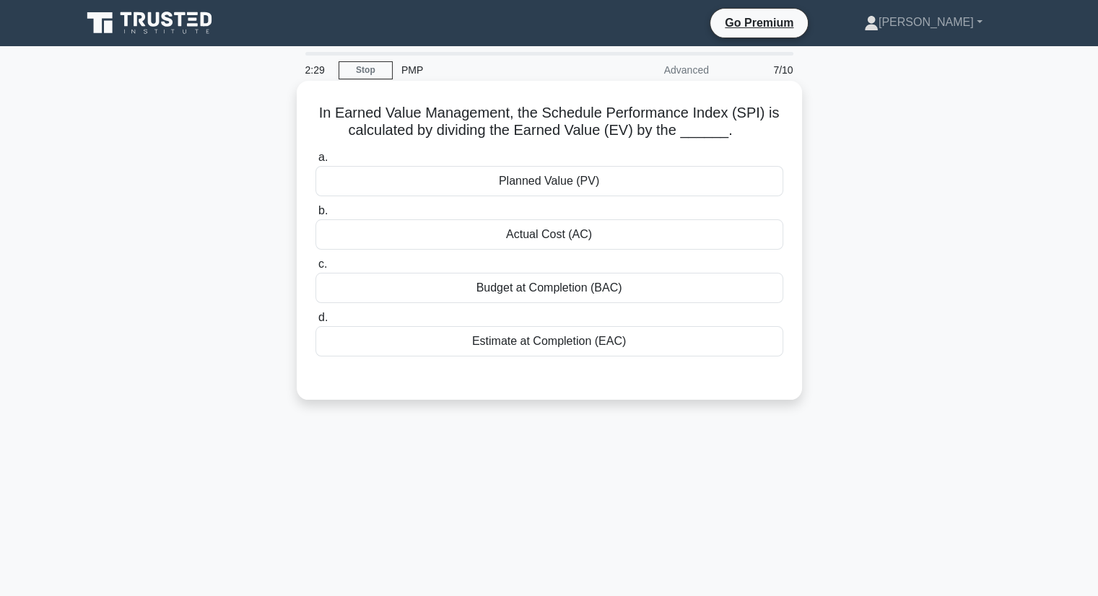
click at [553, 238] on div "Actual Cost (AC)" at bounding box center [550, 235] width 468 height 30
click at [316, 216] on input "b. Actual Cost (AC)" at bounding box center [316, 211] width 0 height 9
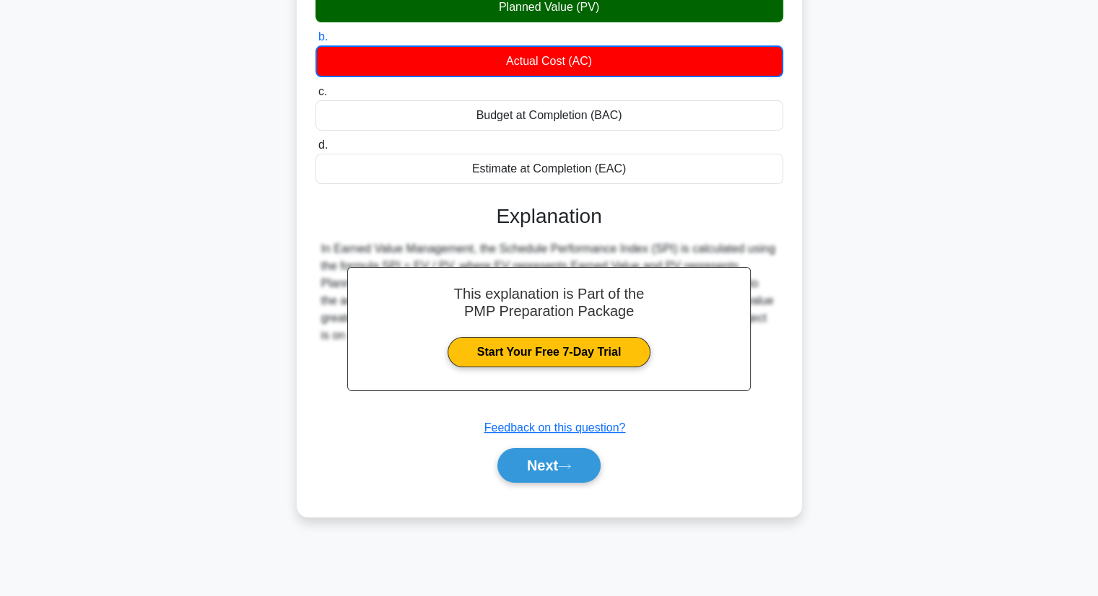
scroll to position [184, 0]
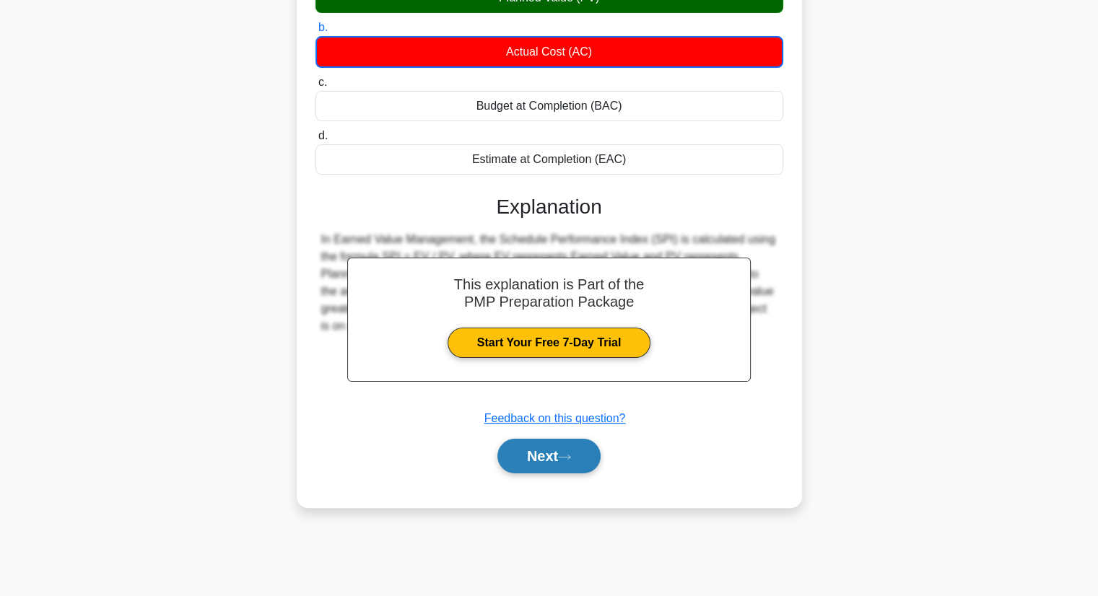
click at [549, 464] on button "Next" at bounding box center [549, 456] width 103 height 35
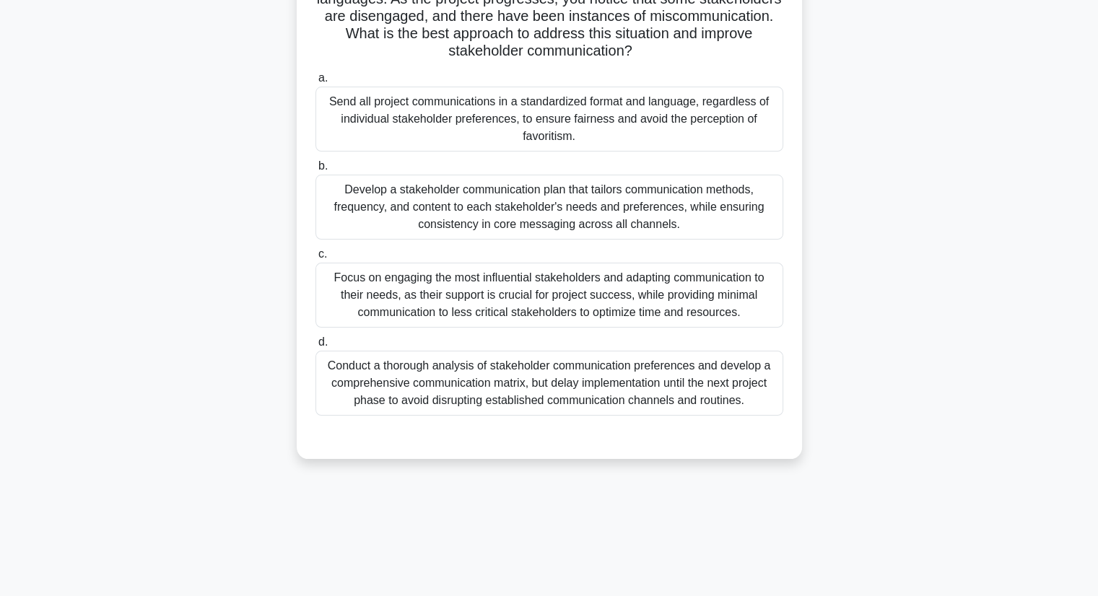
scroll to position [0, 0]
